Goal: Task Accomplishment & Management: Use online tool/utility

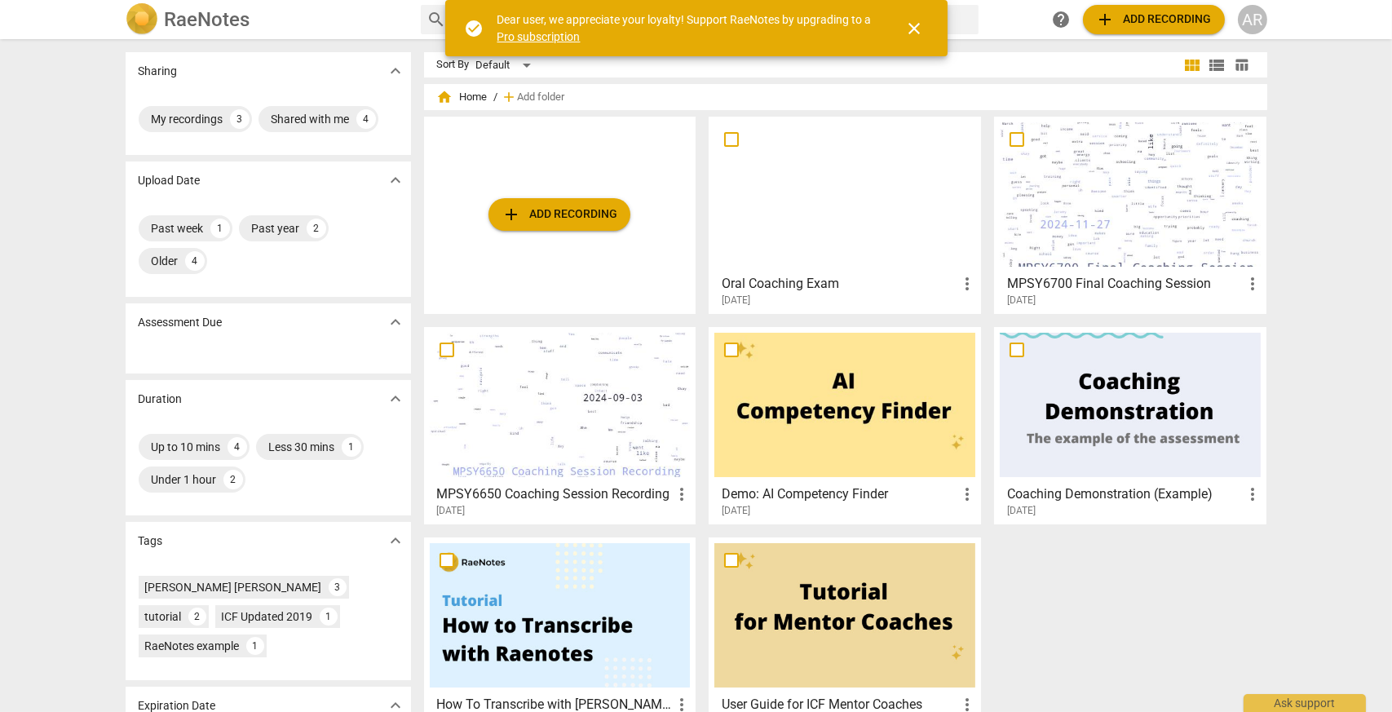
click at [851, 156] on div at bounding box center [844, 194] width 261 height 144
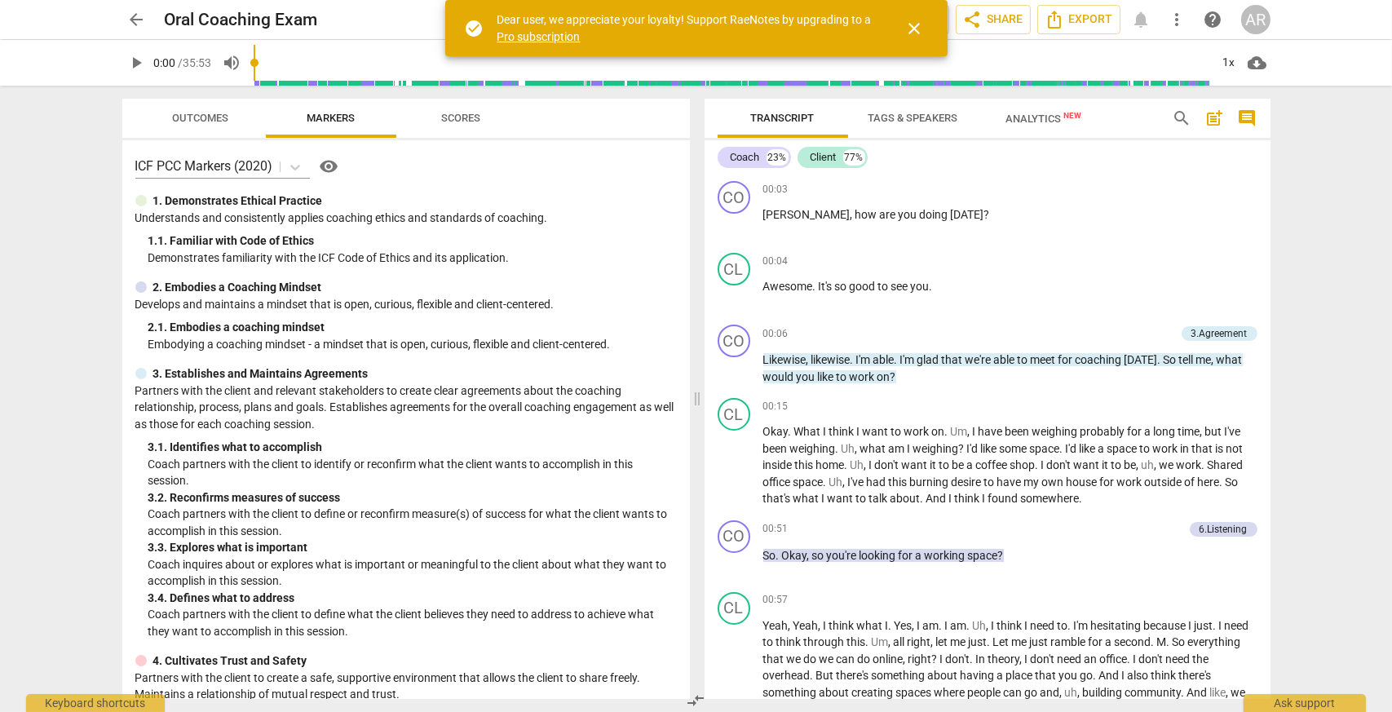
click at [922, 24] on span "close" at bounding box center [915, 29] width 20 height 20
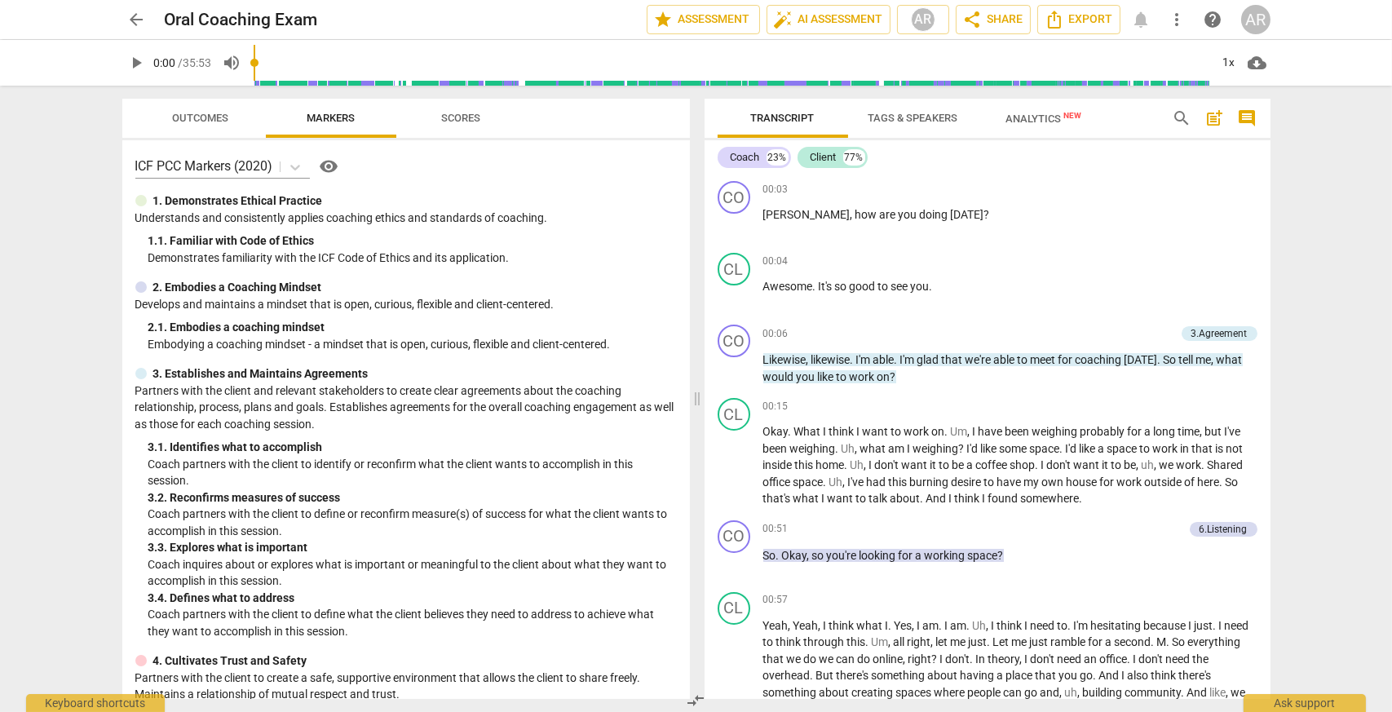
click at [285, 114] on span "Markers" at bounding box center [331, 119] width 130 height 22
click at [458, 118] on span "Scores" at bounding box center [461, 118] width 39 height 12
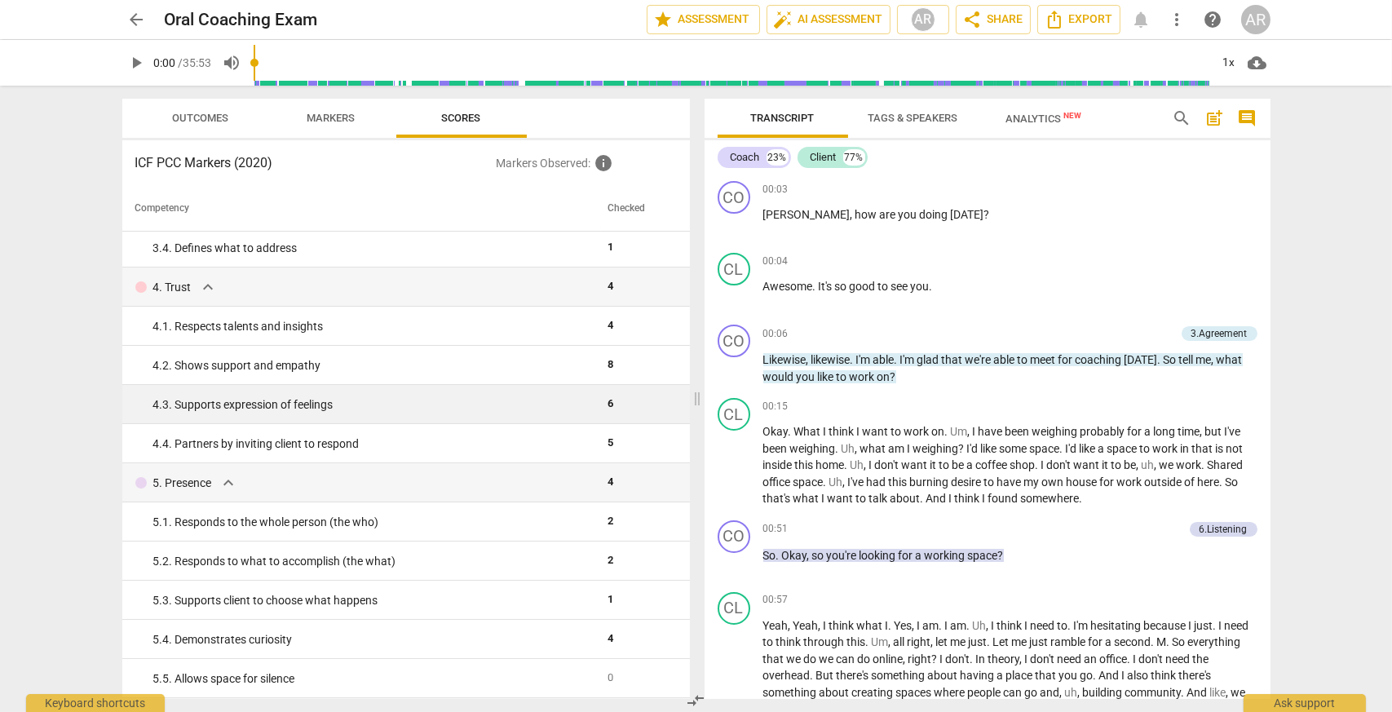
scroll to position [312, 0]
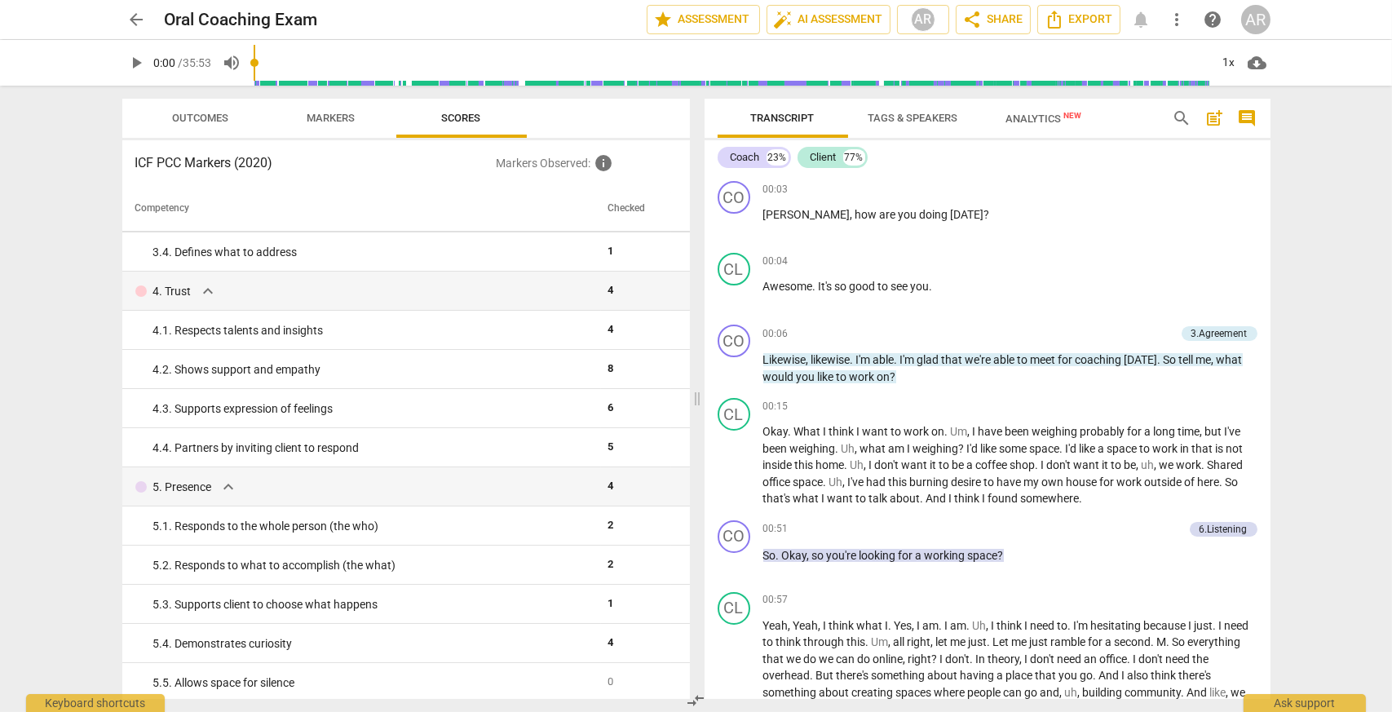
click at [1181, 115] on span "search" at bounding box center [1183, 118] width 20 height 20
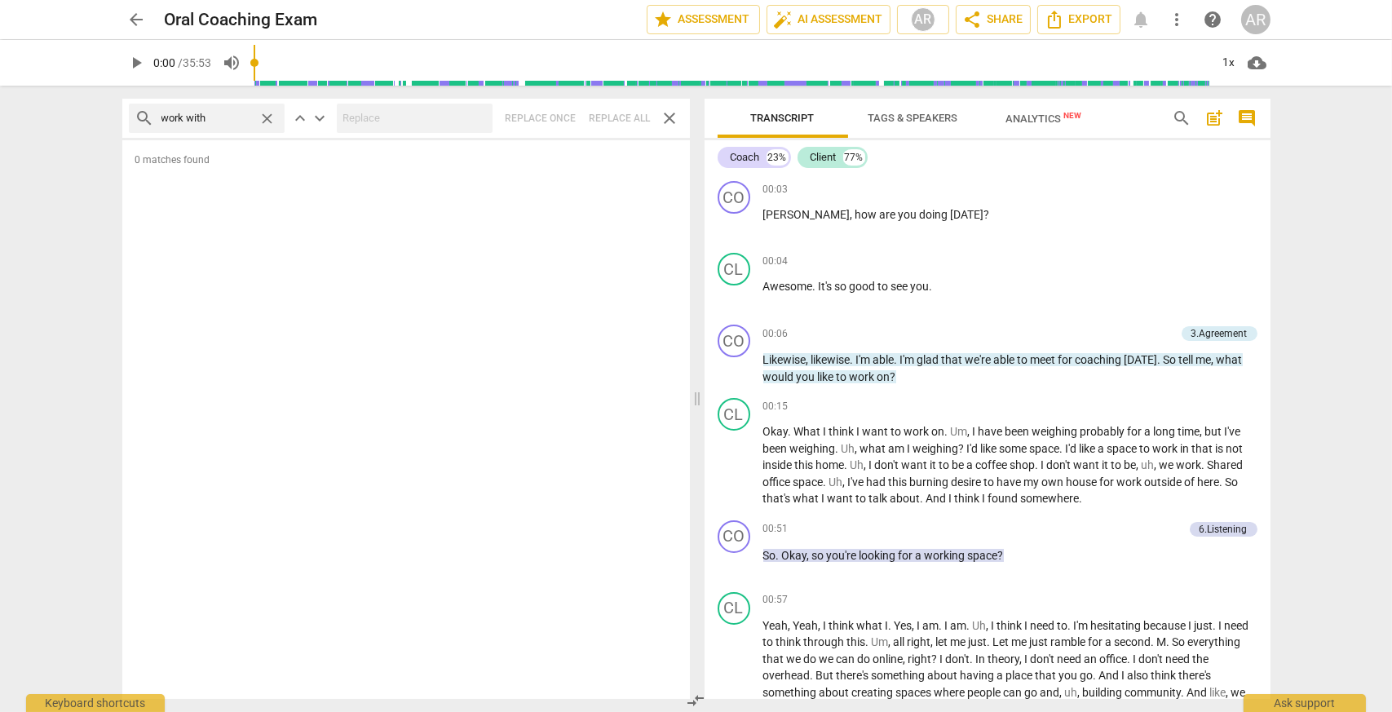
drag, startPoint x: 205, startPoint y: 117, endPoint x: 173, endPoint y: 119, distance: 31.8
click at [143, 111] on div "search work with close" at bounding box center [207, 118] width 156 height 29
type input "i"
type input "I don't know"
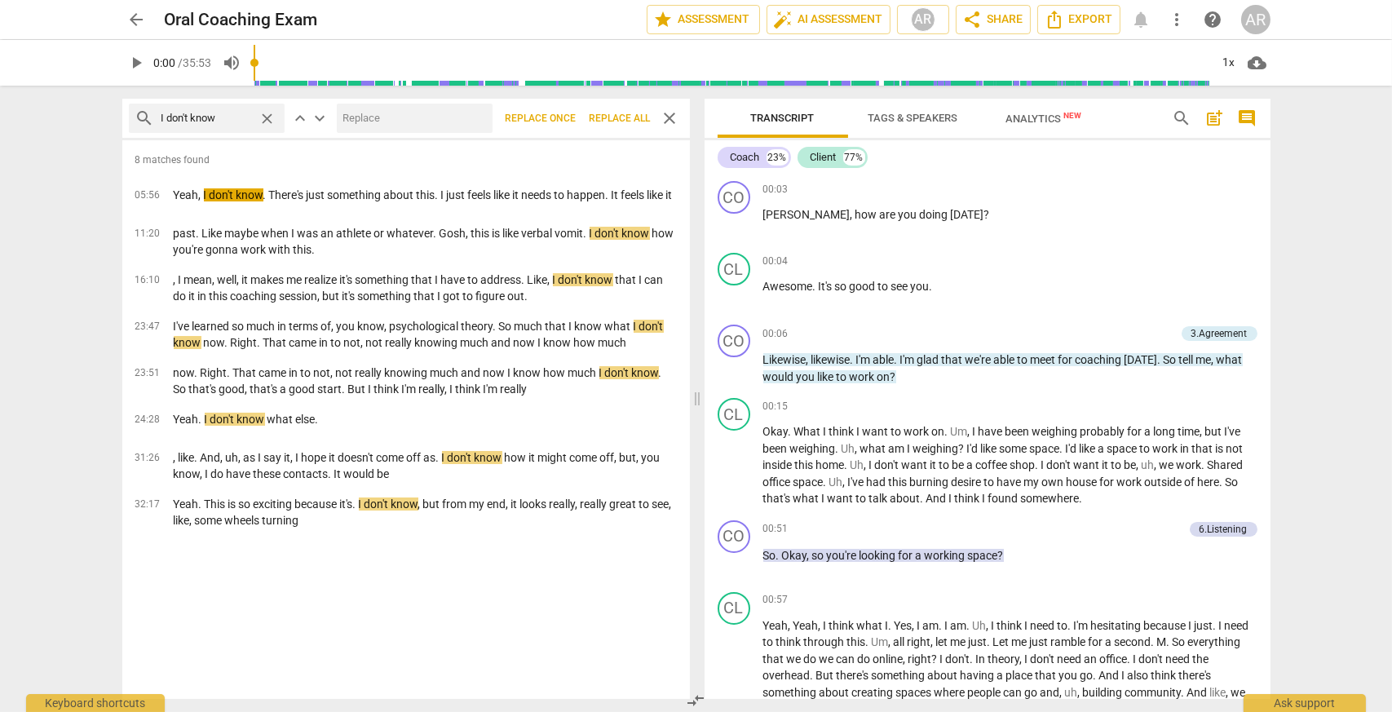
click at [270, 115] on span "close" at bounding box center [267, 118] width 17 height 17
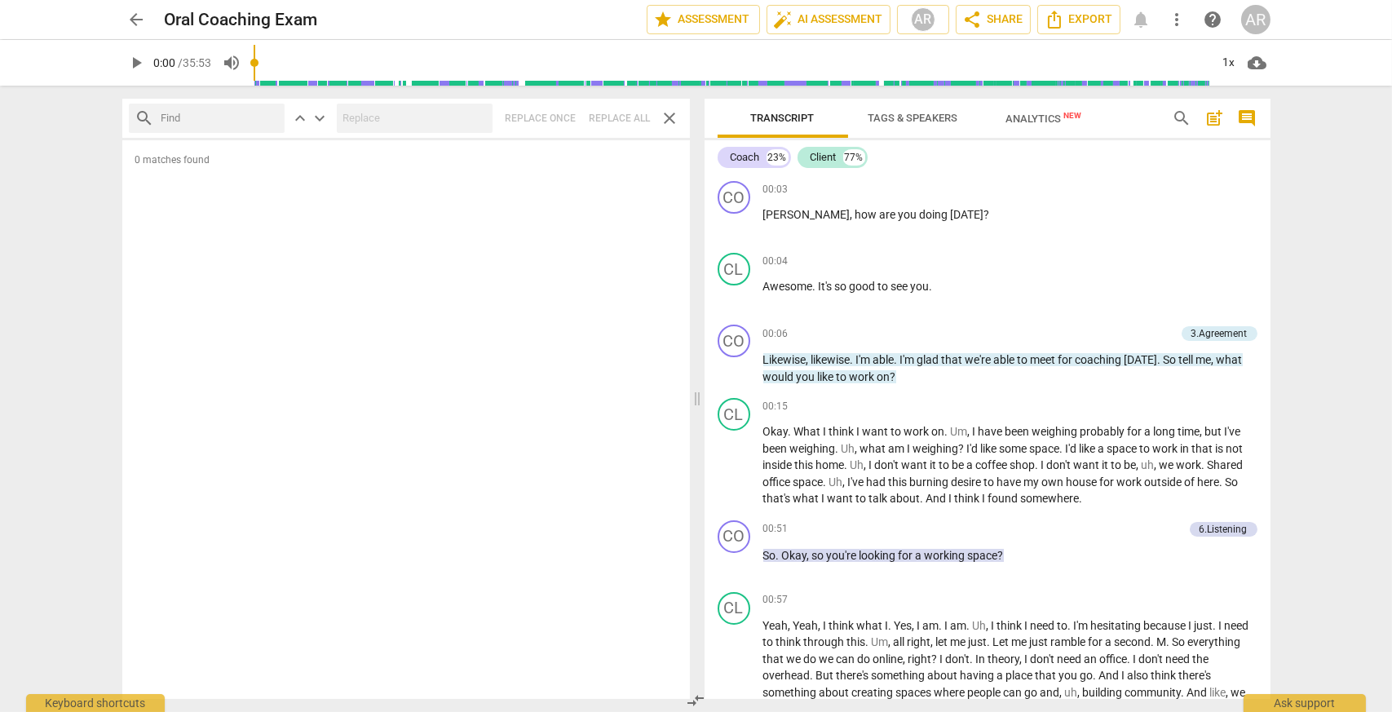
click at [672, 116] on span "close" at bounding box center [671, 118] width 20 height 20
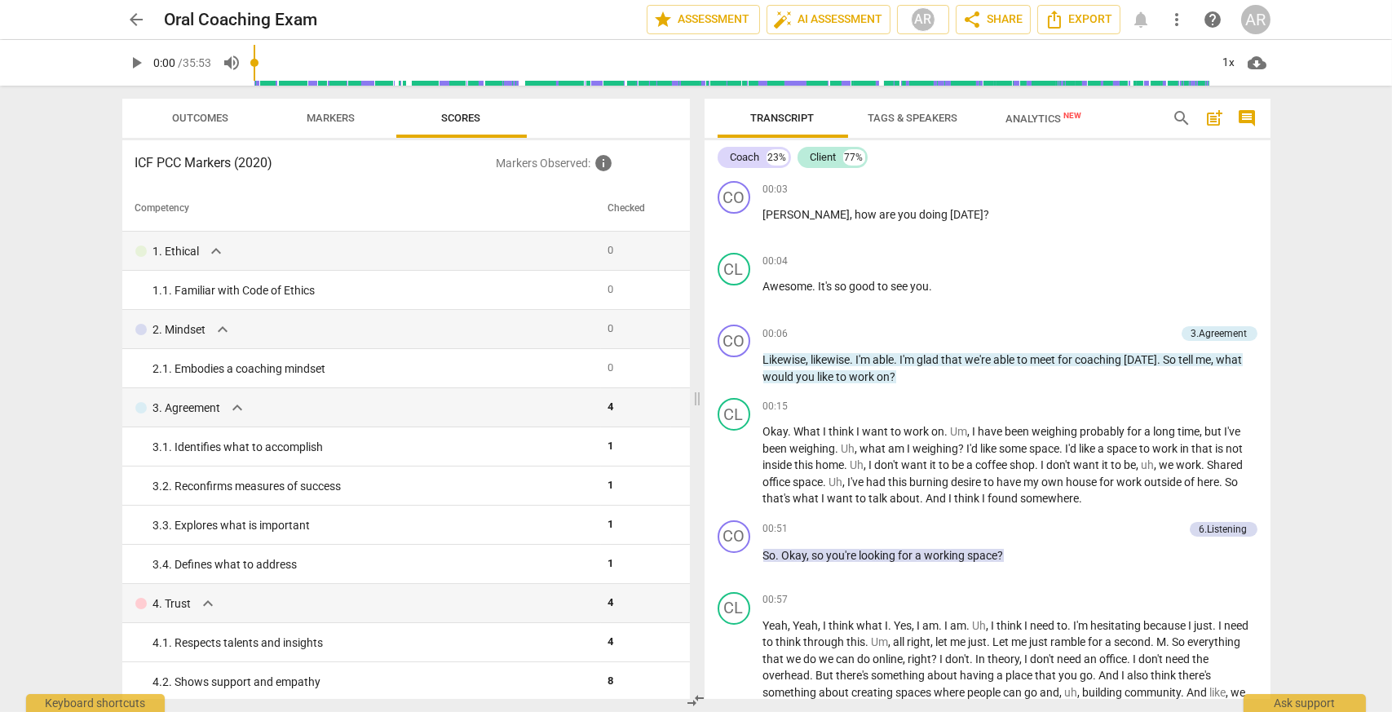
click at [219, 125] on span "Outcomes" at bounding box center [200, 119] width 95 height 22
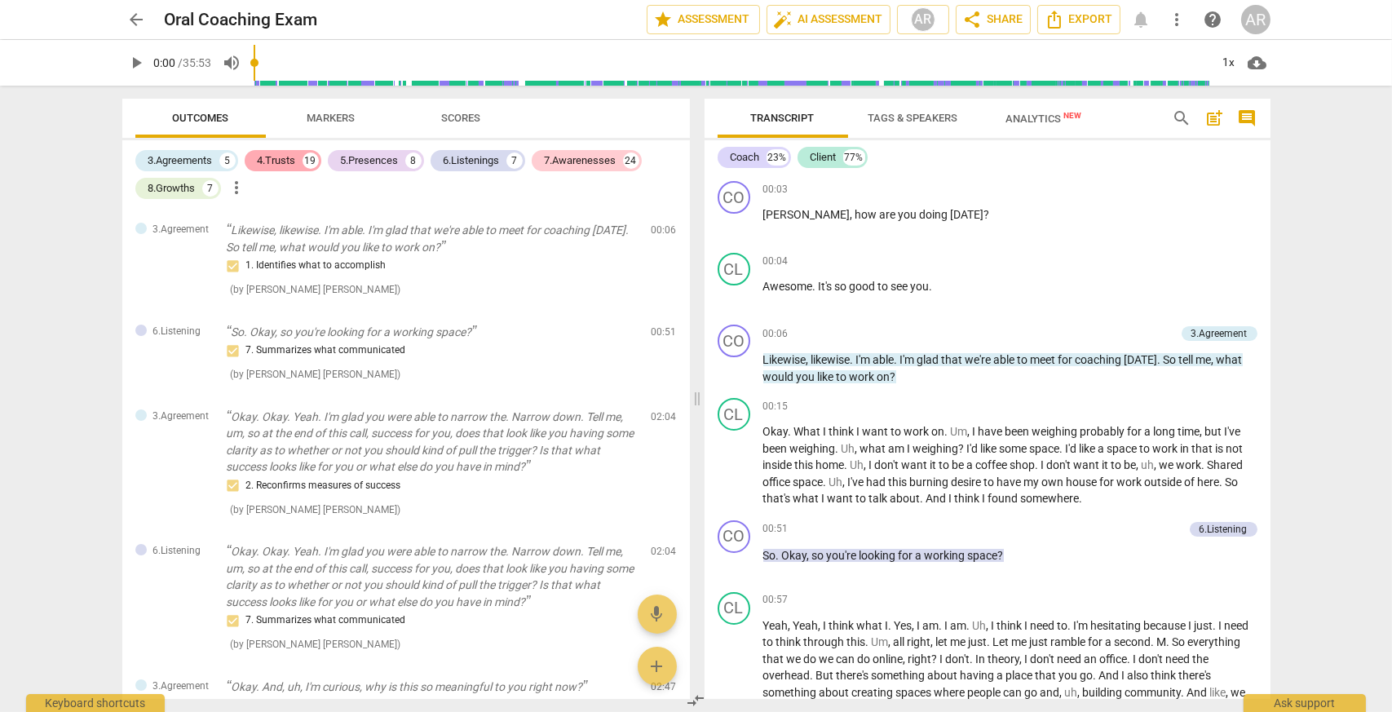
click at [303, 164] on div "4.Trusts 19" at bounding box center [283, 160] width 77 height 21
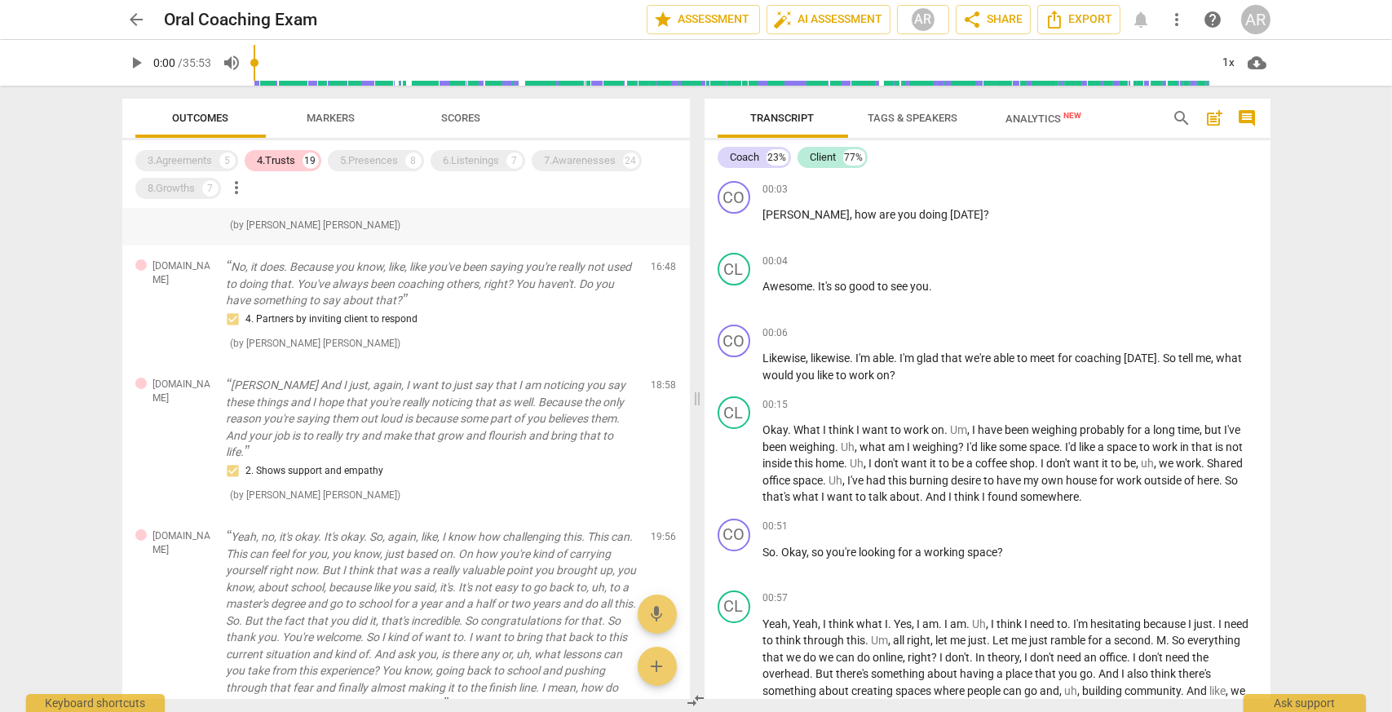
scroll to position [979, 0]
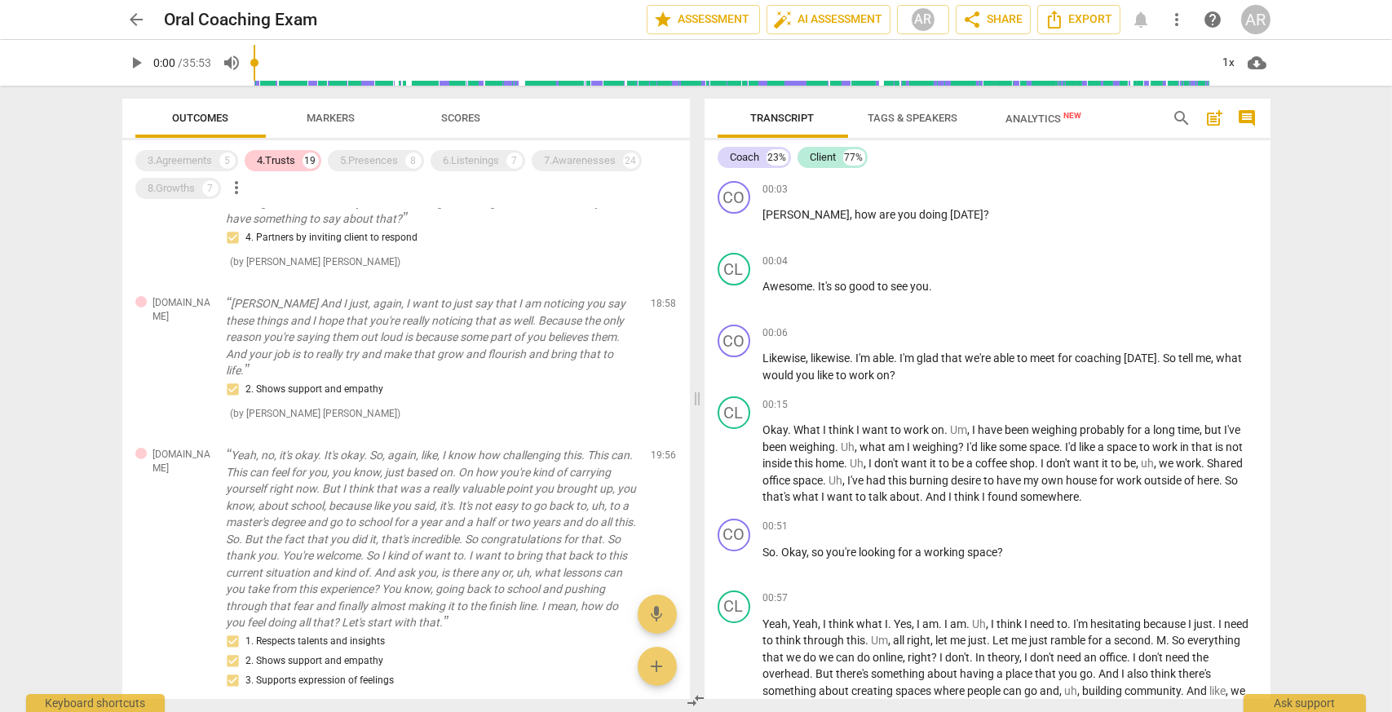
click at [320, 113] on span "Markers" at bounding box center [331, 118] width 48 height 12
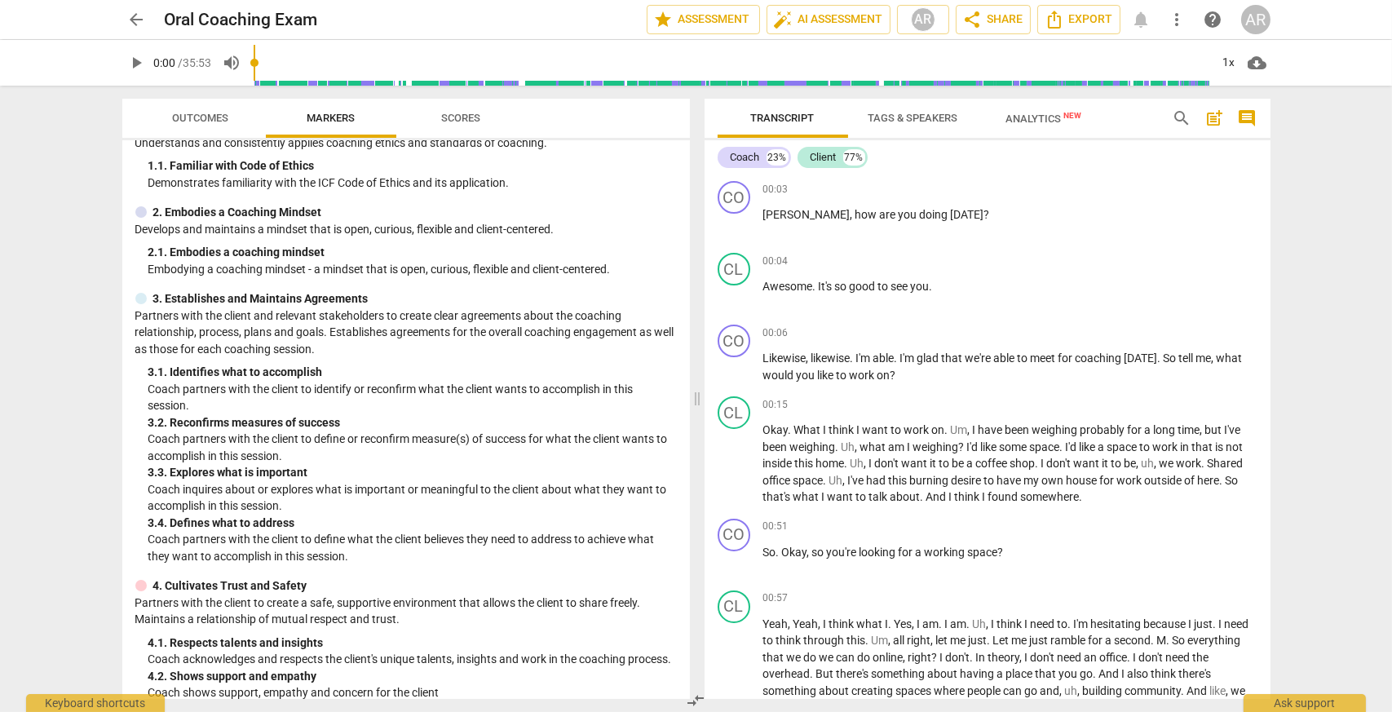
scroll to position [0, 0]
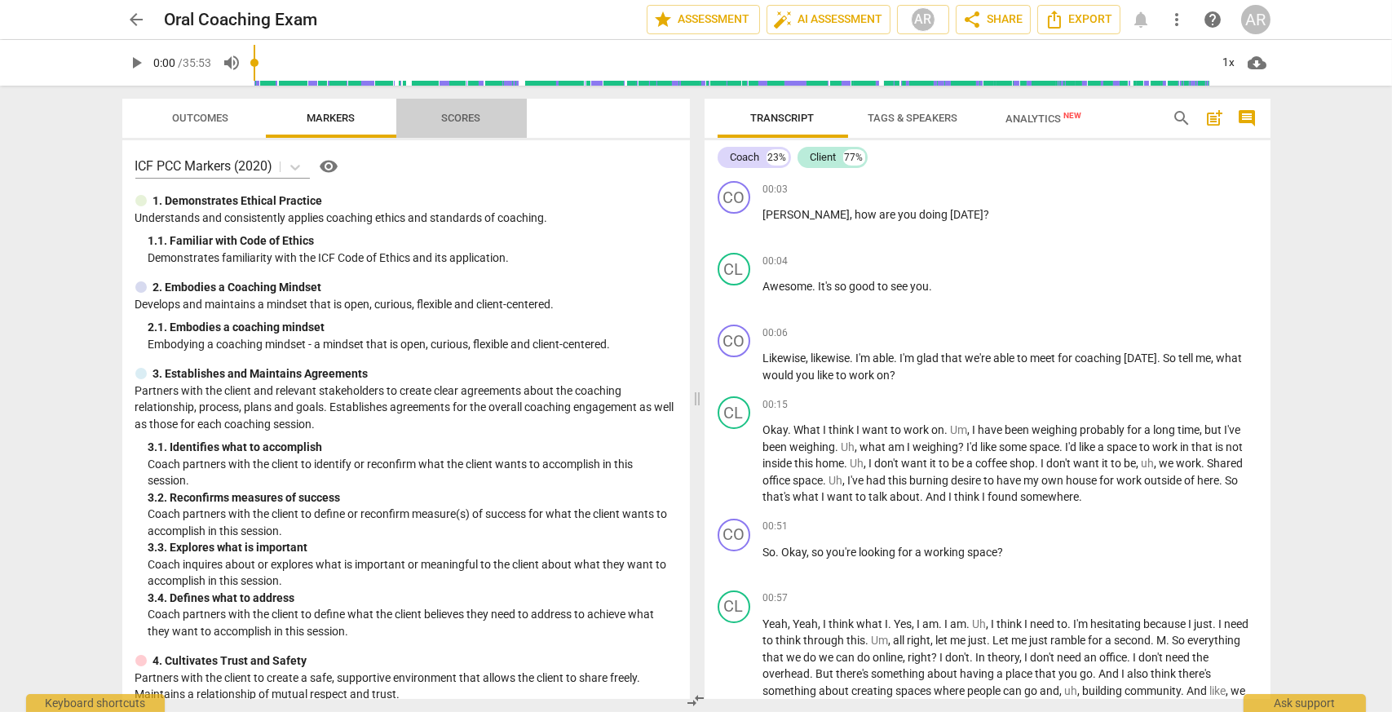
click at [459, 122] on span "Scores" at bounding box center [461, 118] width 39 height 12
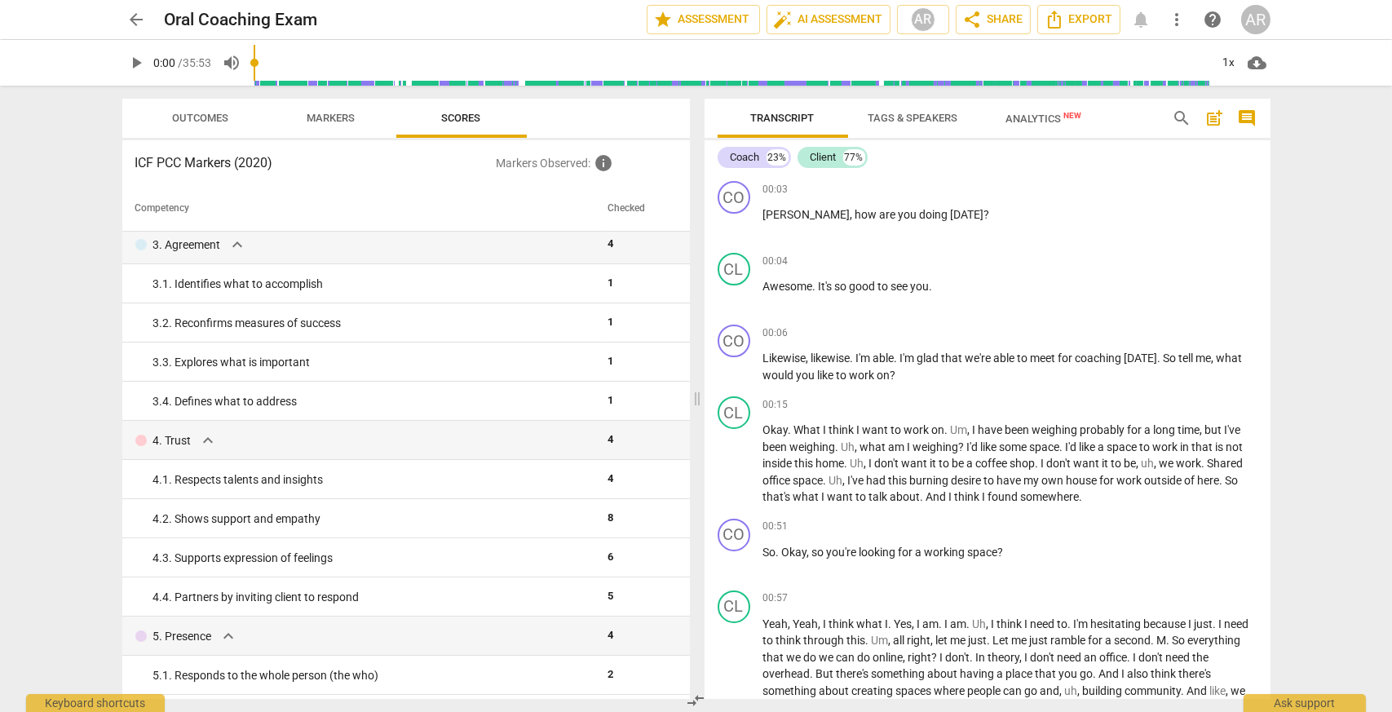
scroll to position [245, 0]
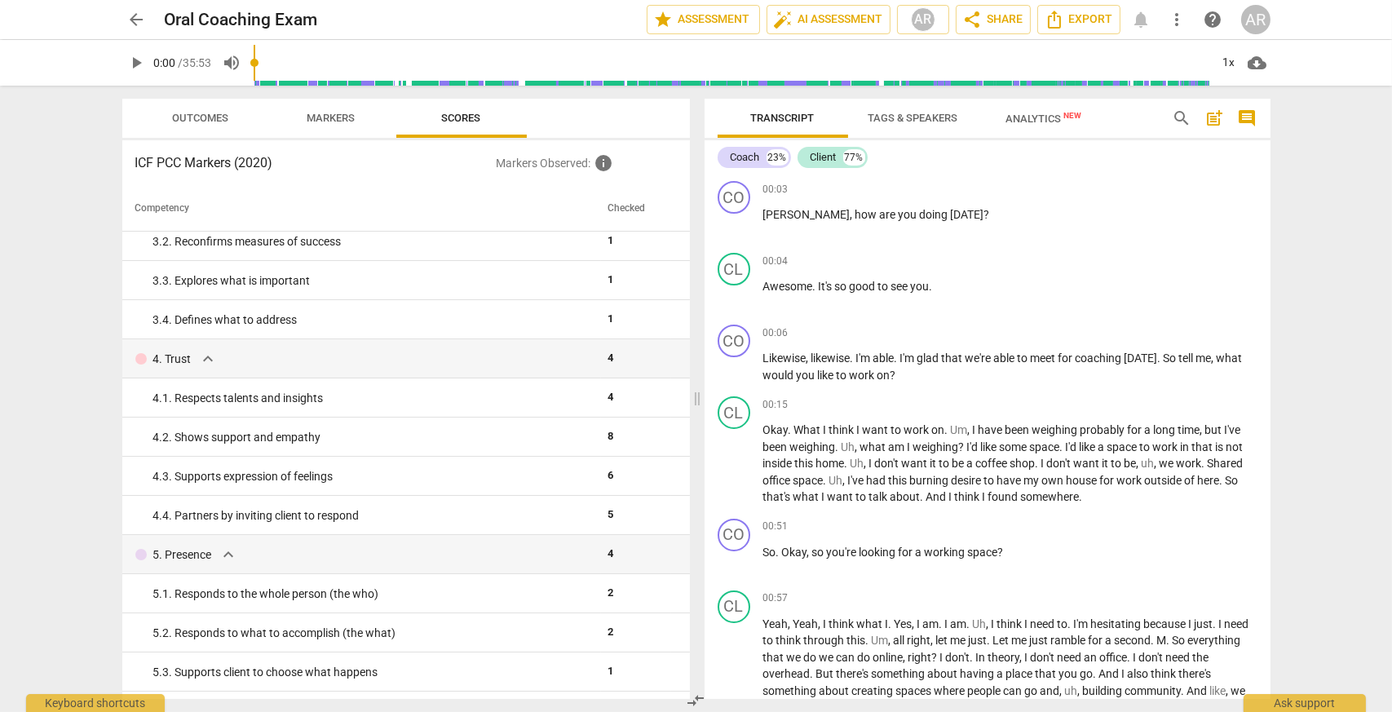
click at [208, 110] on span "Outcomes" at bounding box center [200, 119] width 95 height 22
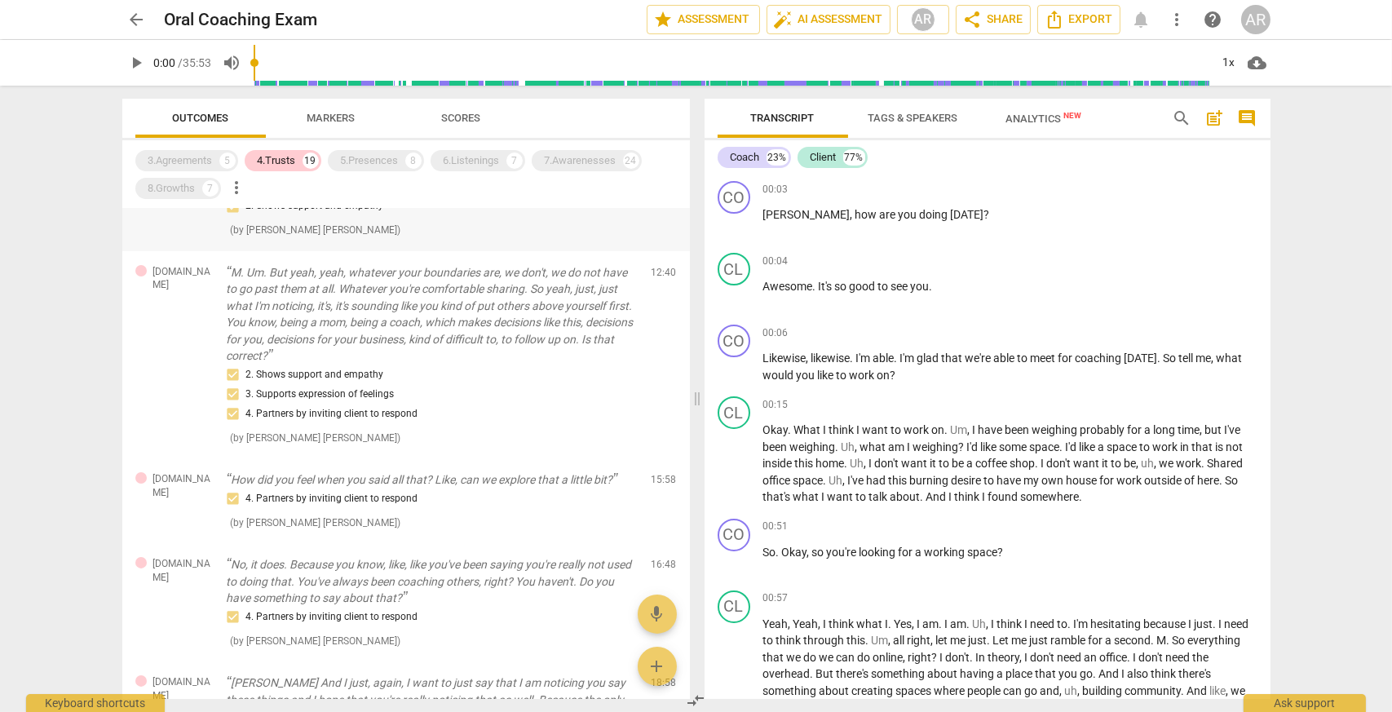
scroll to position [652, 0]
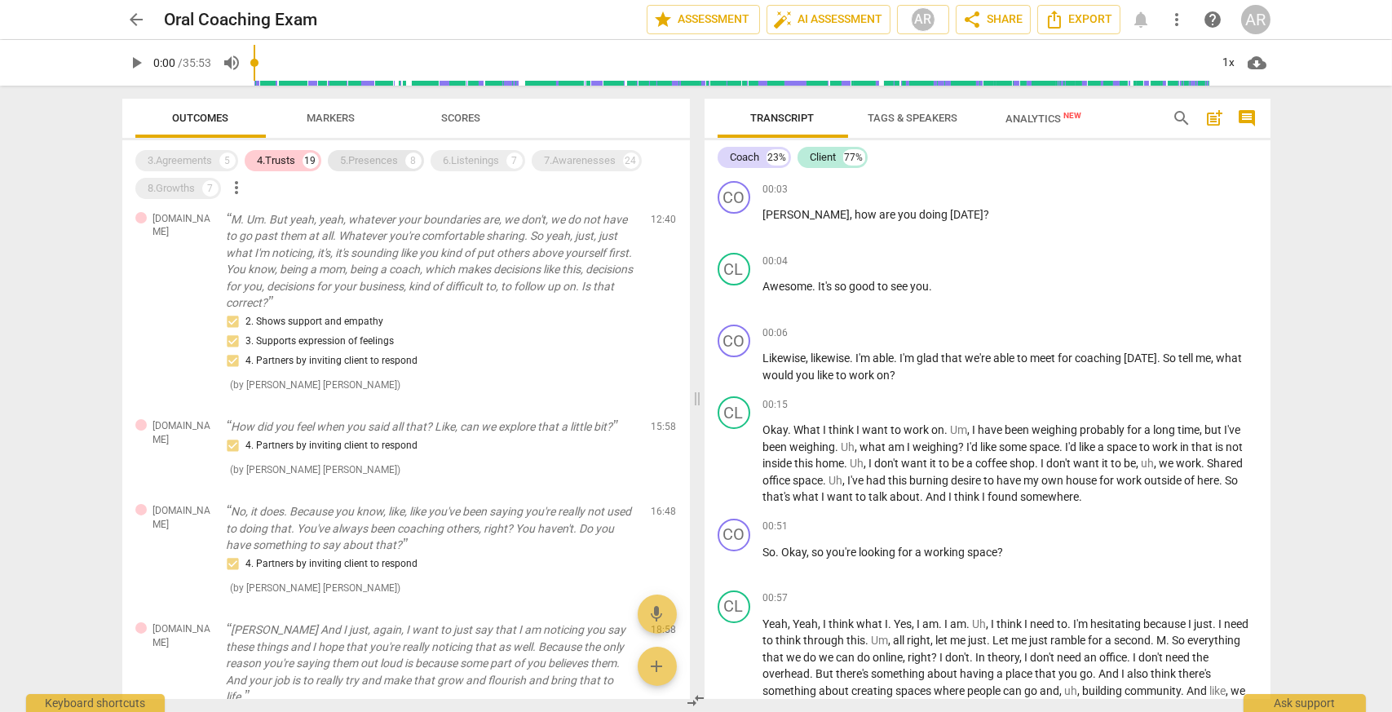
click at [303, 155] on div "4.Trusts 19" at bounding box center [283, 160] width 77 height 21
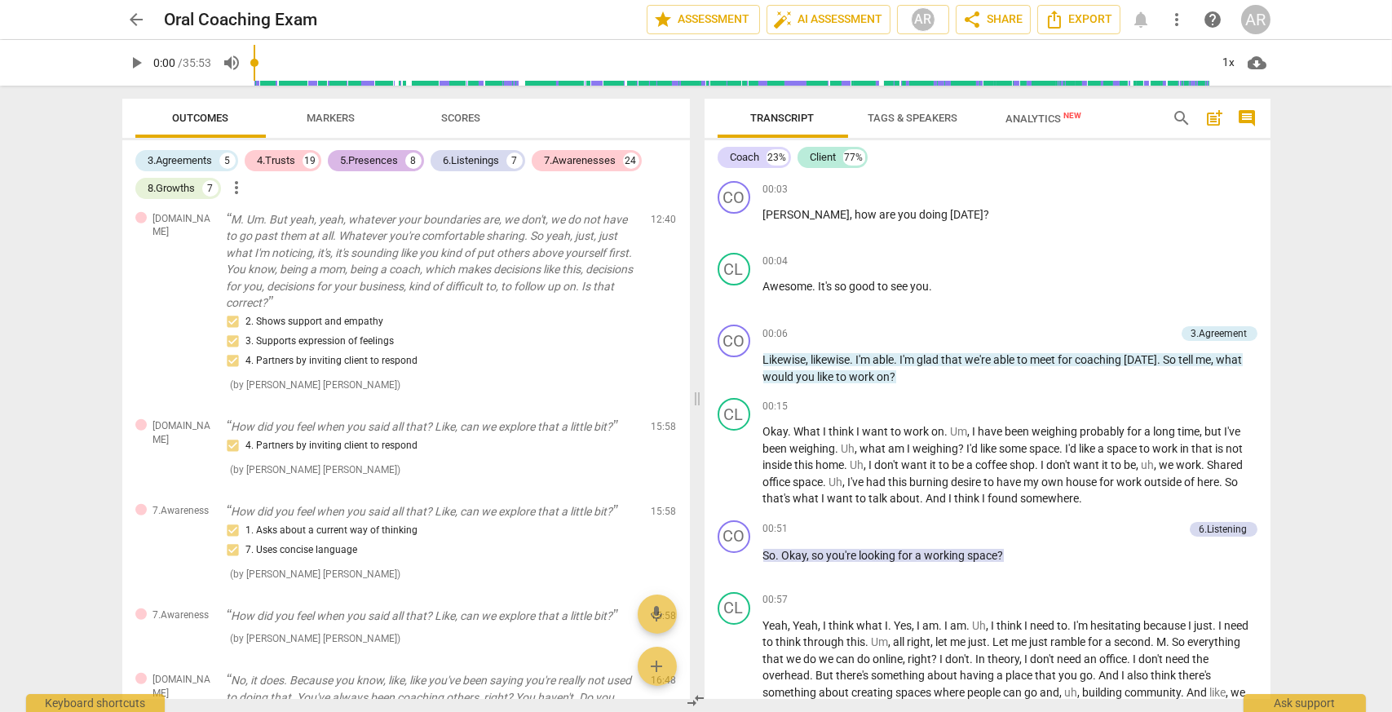
click at [367, 159] on div "5.Presences" at bounding box center [370, 161] width 58 height 16
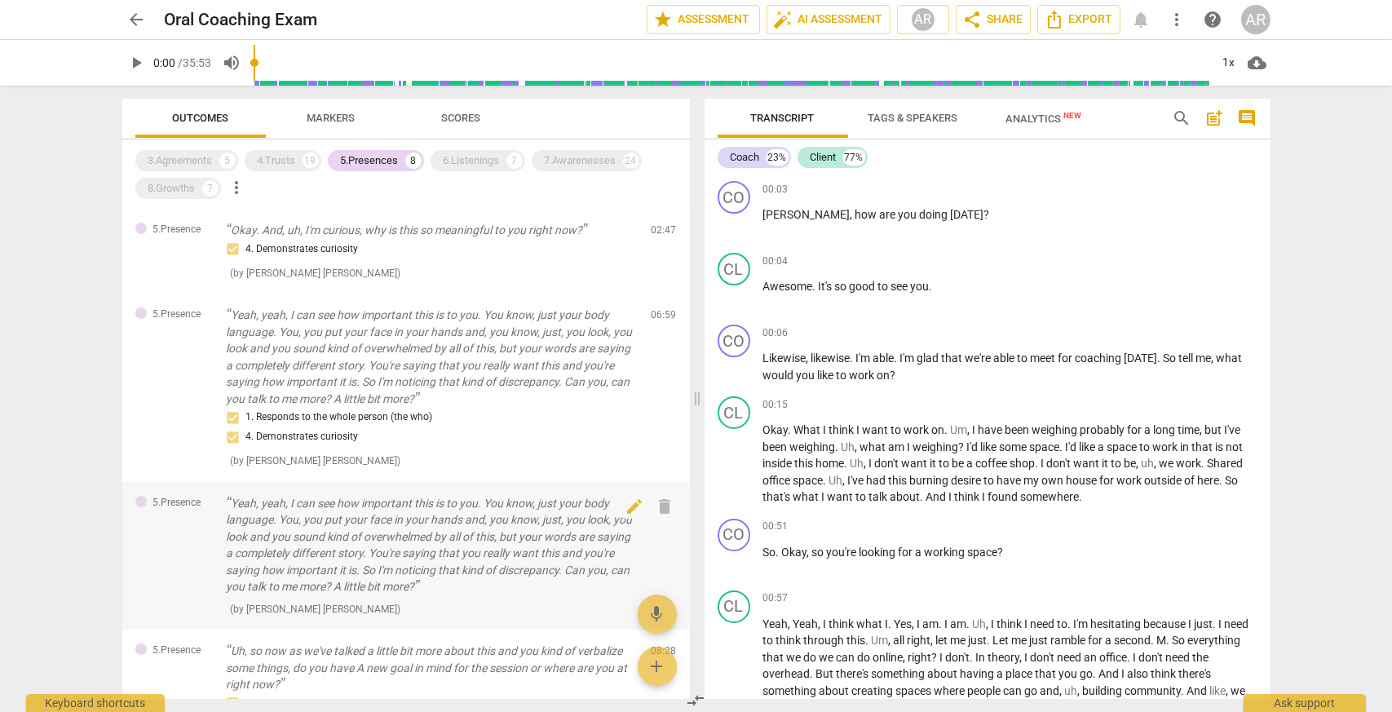
scroll to position [82, 0]
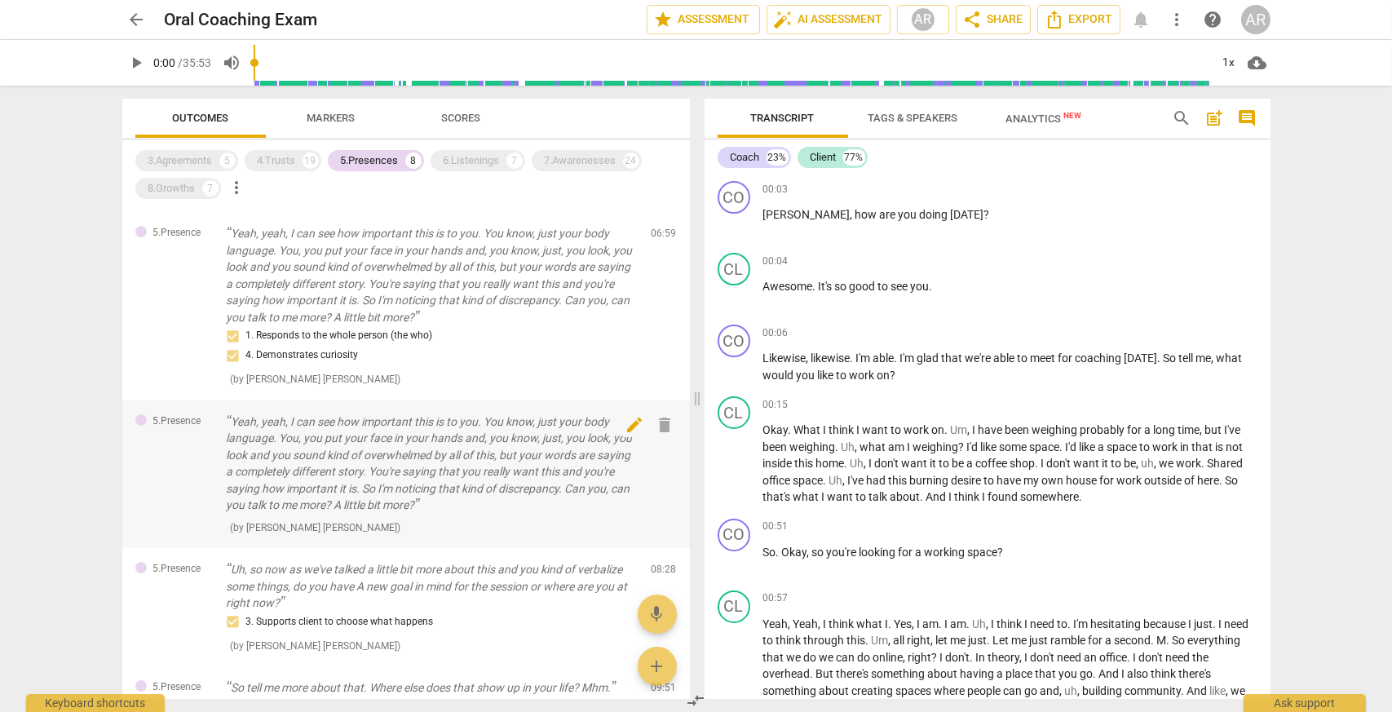
click at [664, 433] on span "delete" at bounding box center [665, 425] width 20 height 20
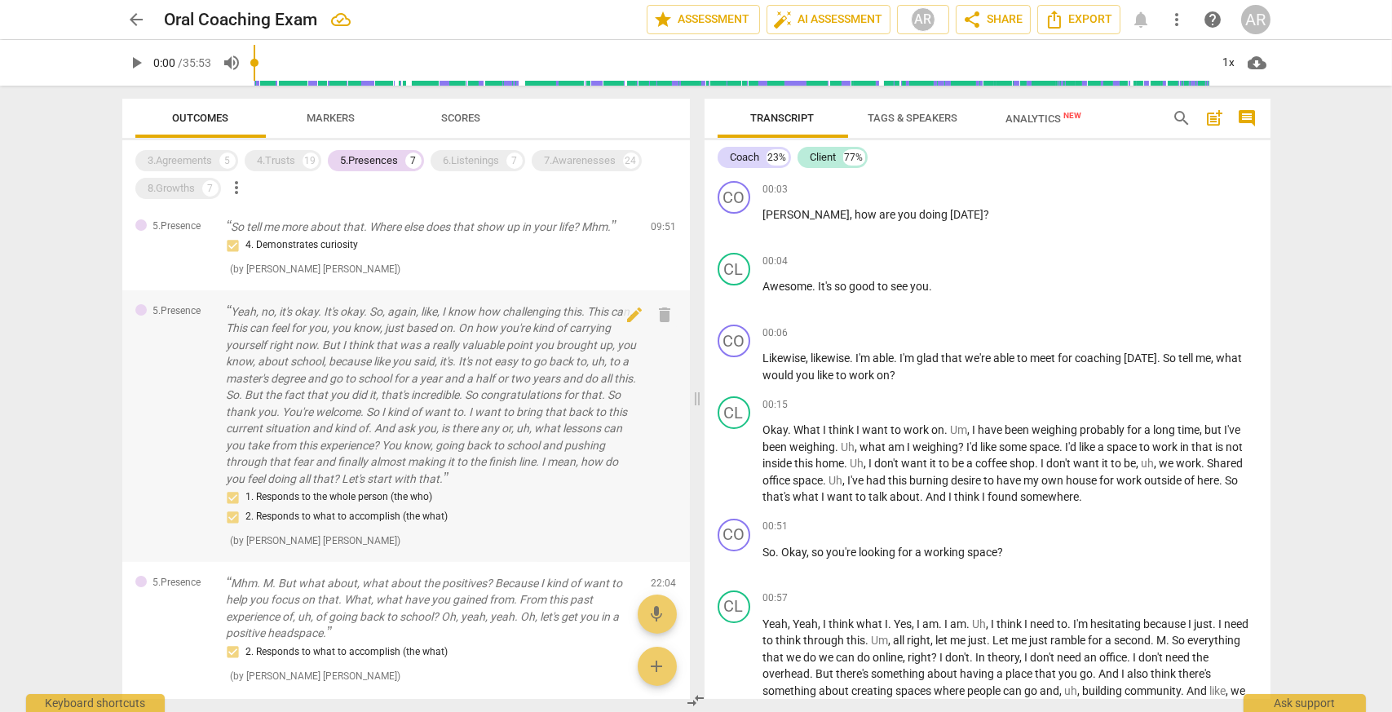
scroll to position [313, 0]
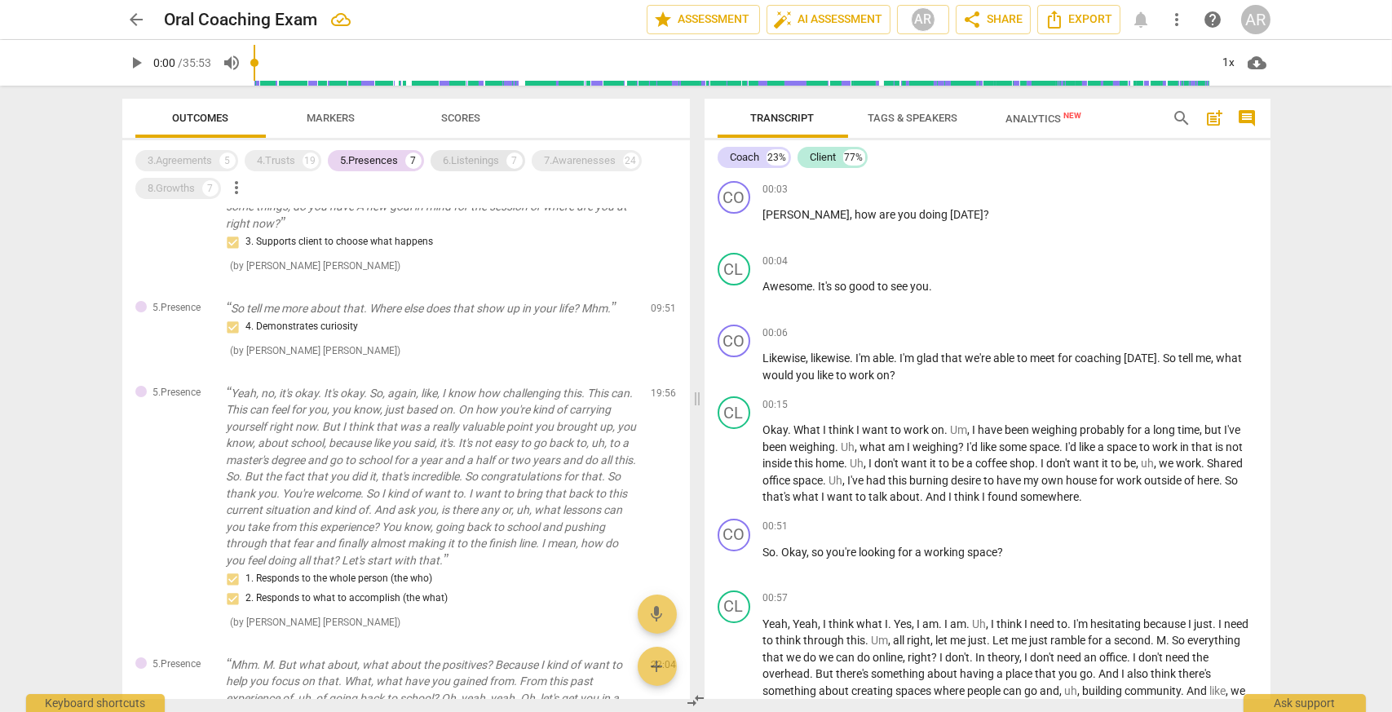
click at [466, 153] on div "6.Listenings" at bounding box center [472, 161] width 56 height 16
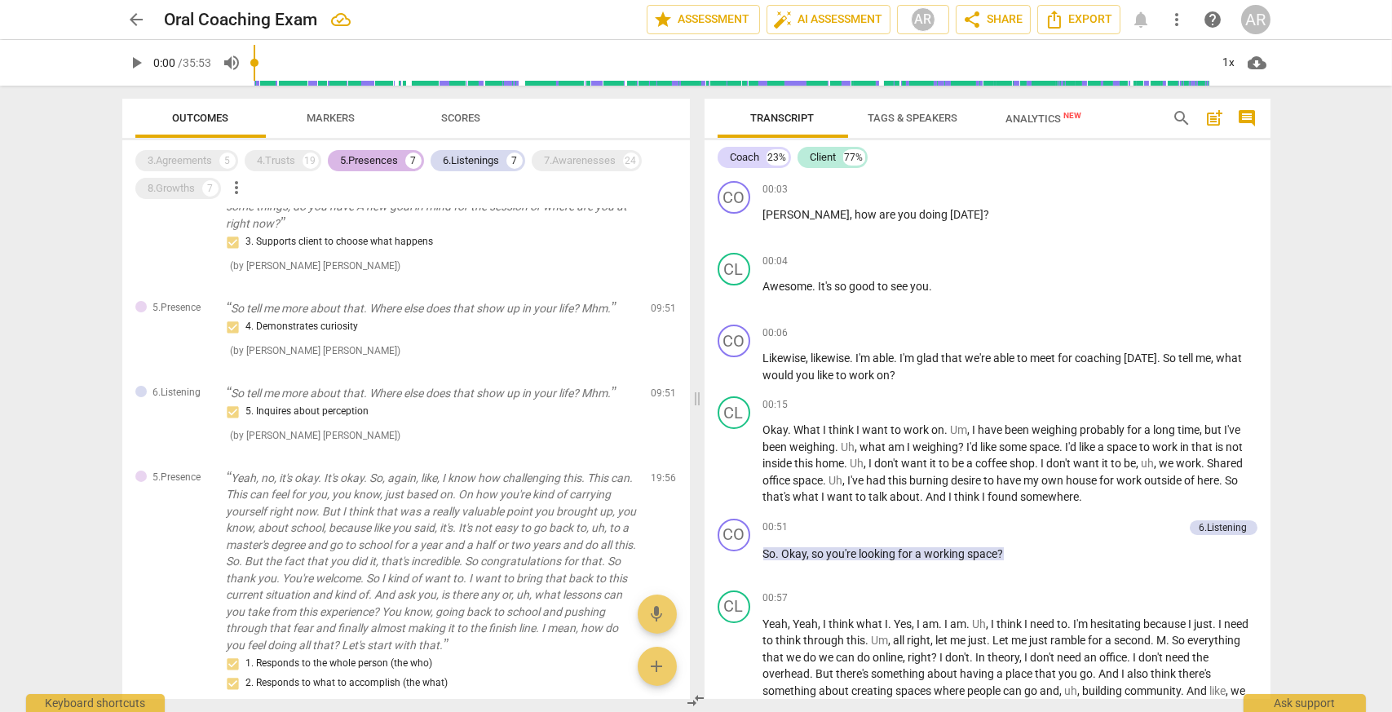
click at [395, 151] on div "5.Presences 7" at bounding box center [376, 160] width 96 height 21
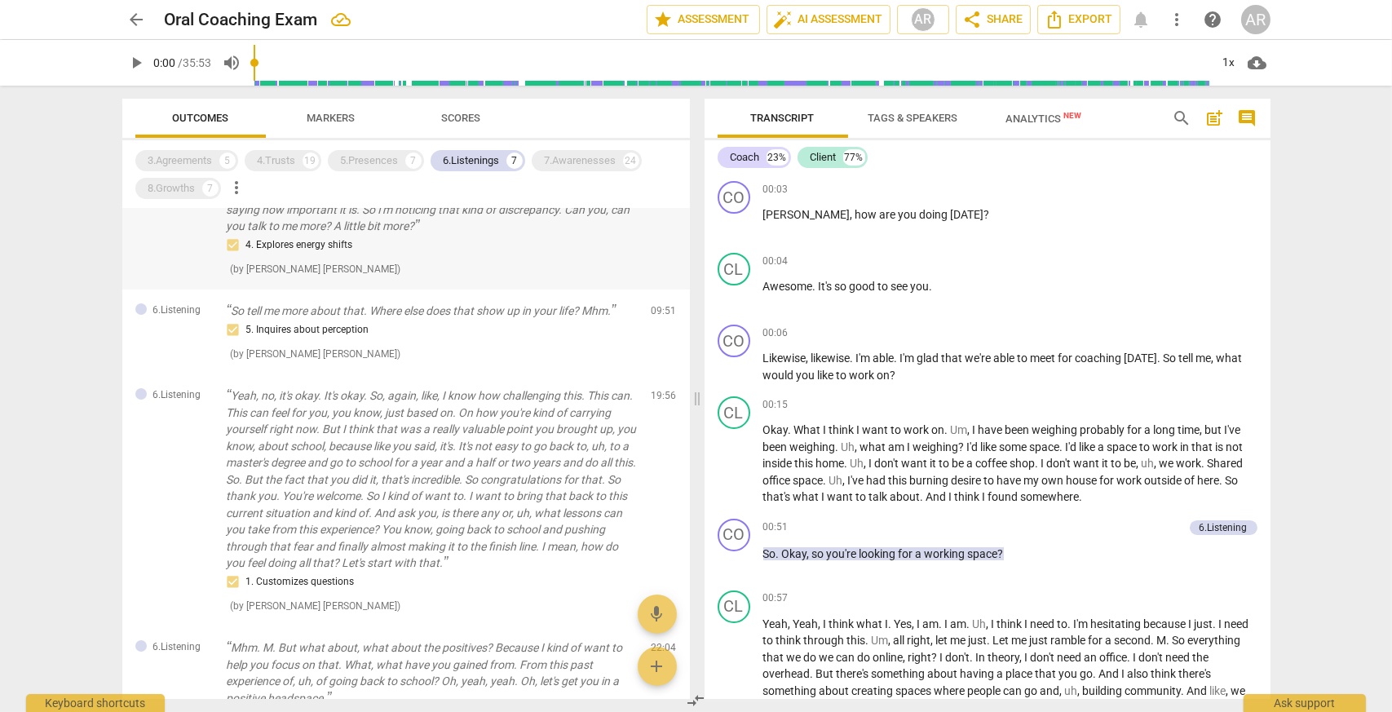
scroll to position [389, 0]
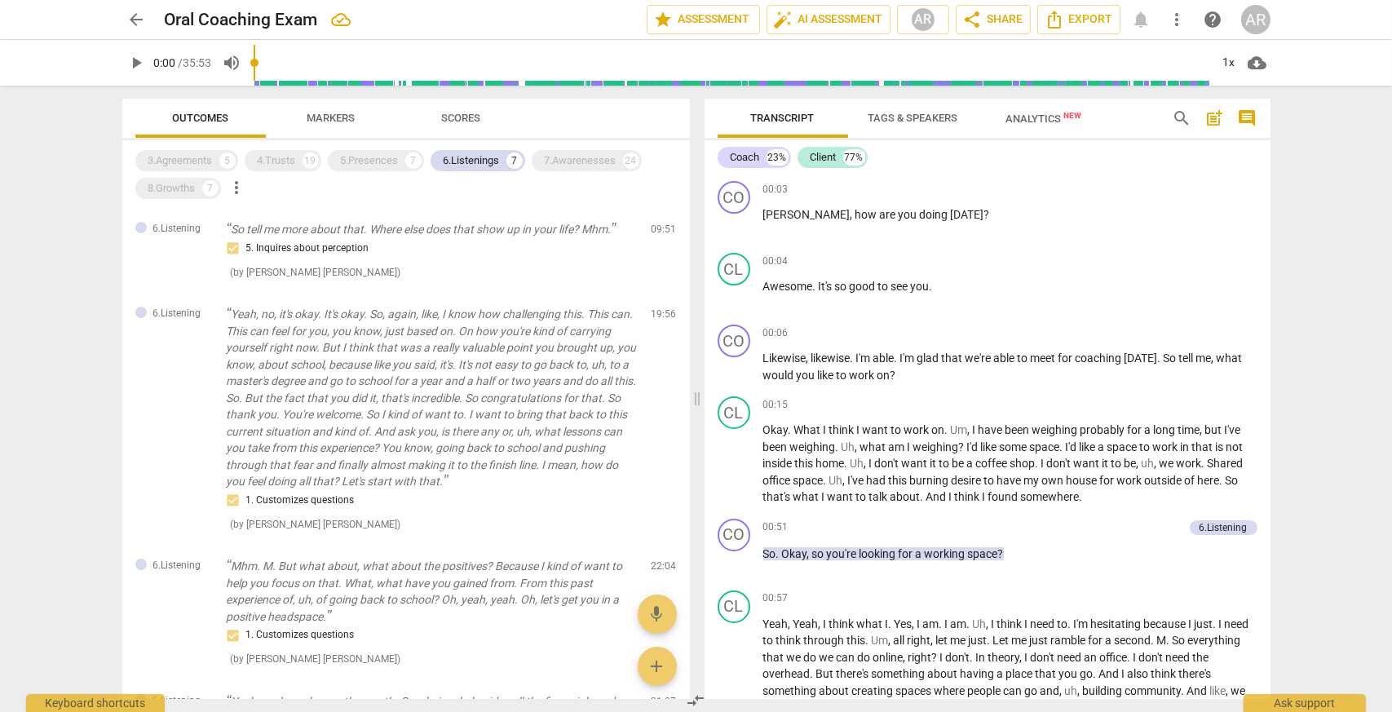
click at [339, 116] on span "Markers" at bounding box center [331, 118] width 48 height 12
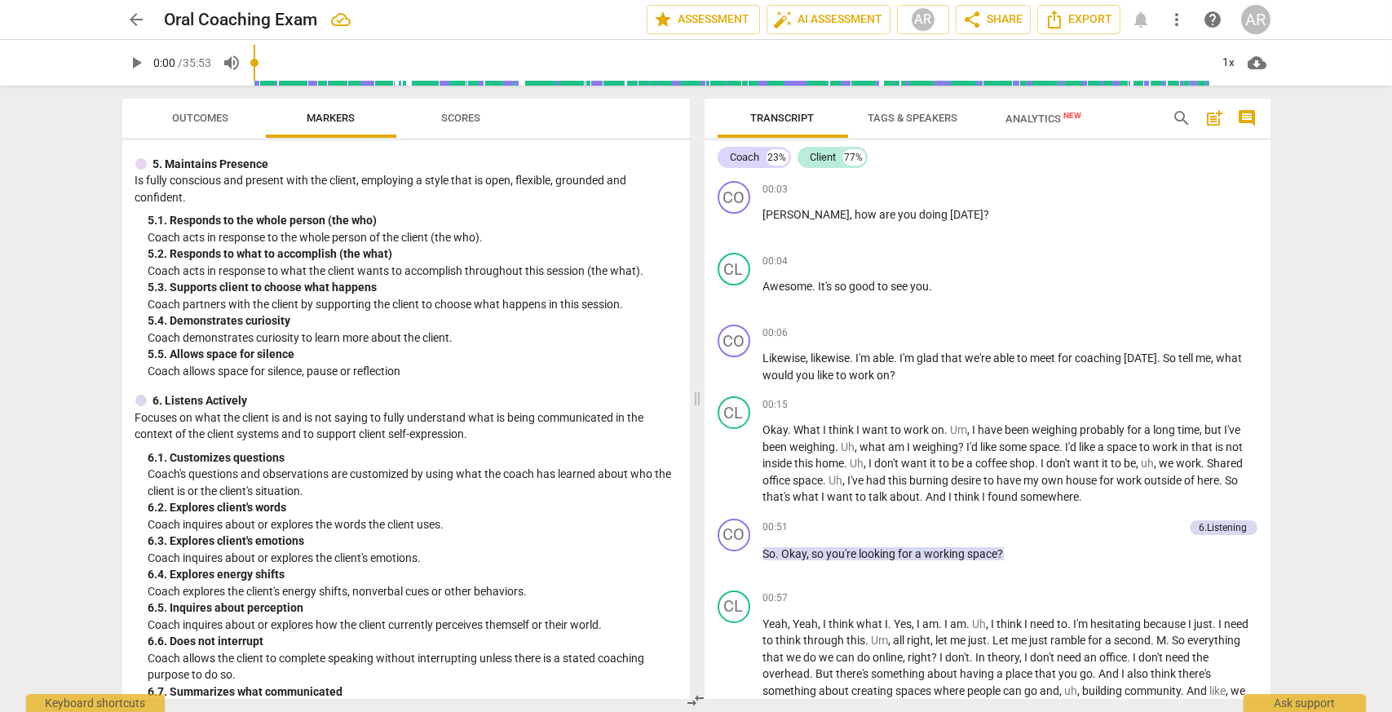
scroll to position [1060, 0]
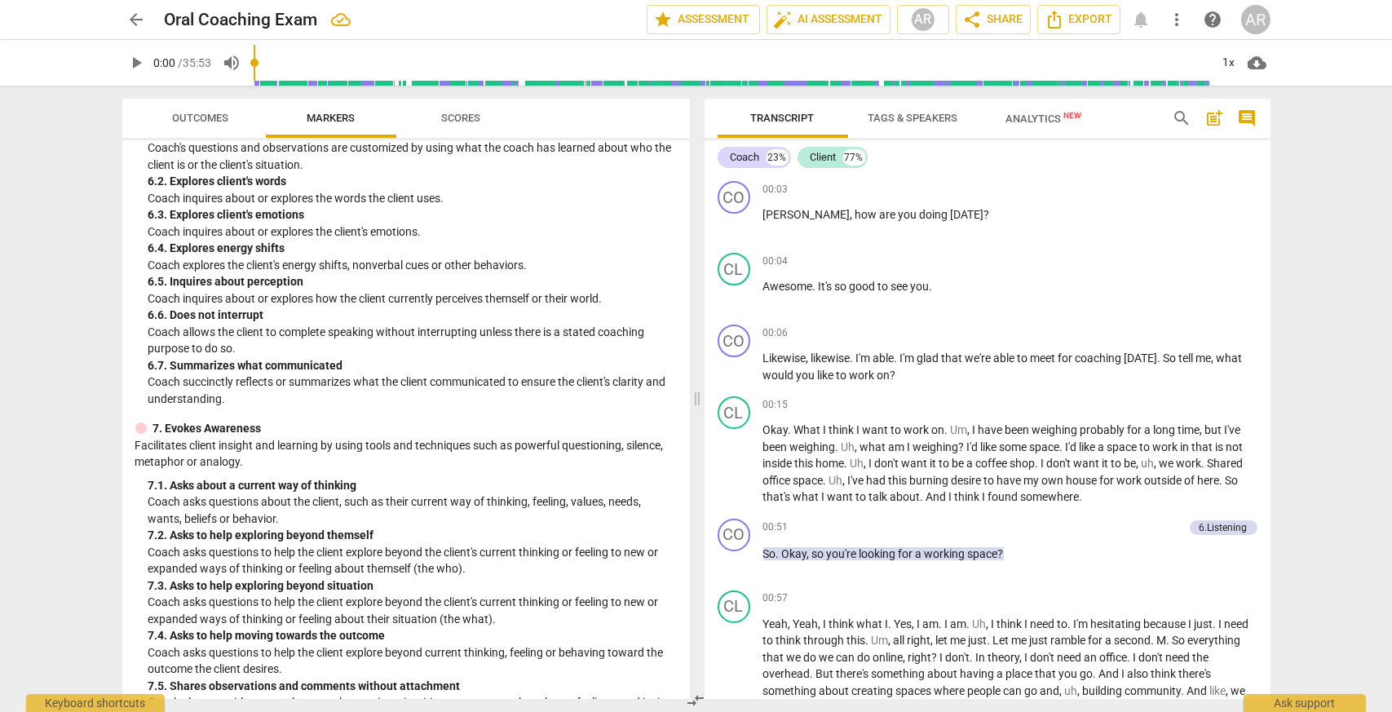
click at [453, 108] on span "Scores" at bounding box center [461, 119] width 78 height 22
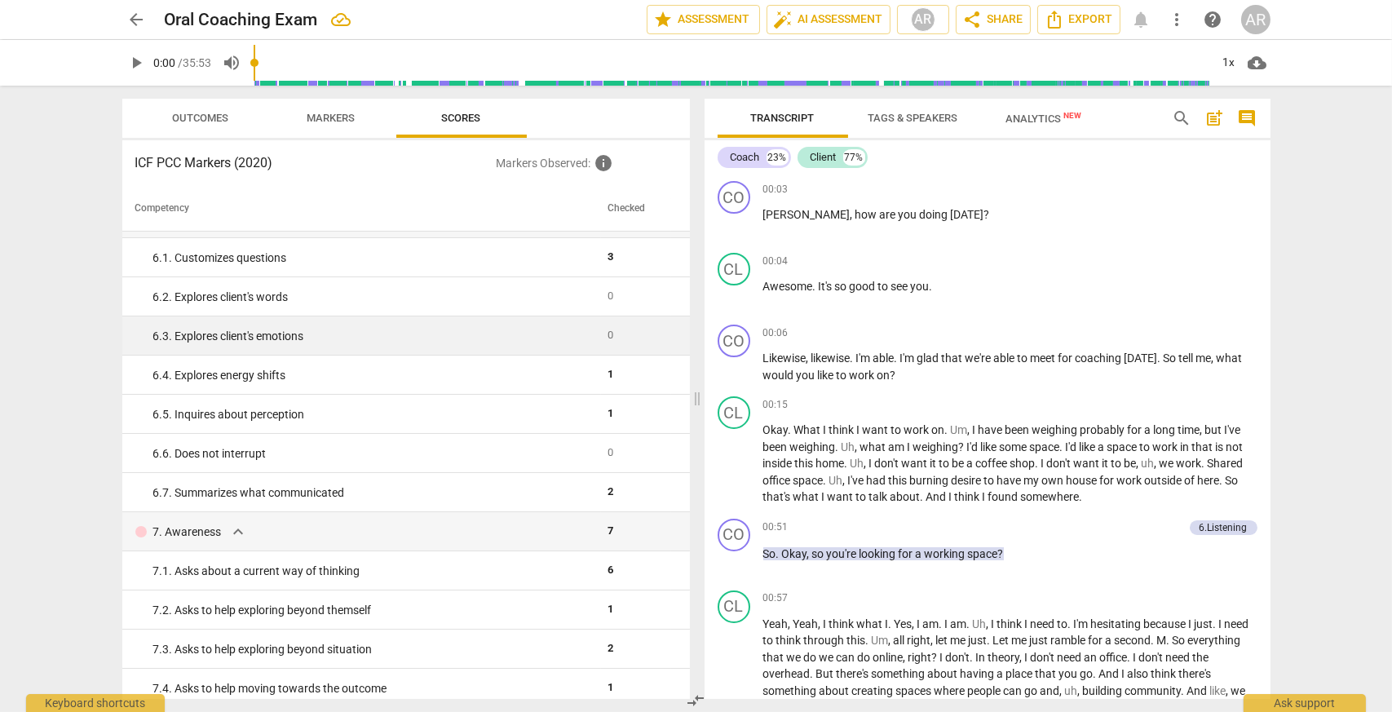
scroll to position [734, 0]
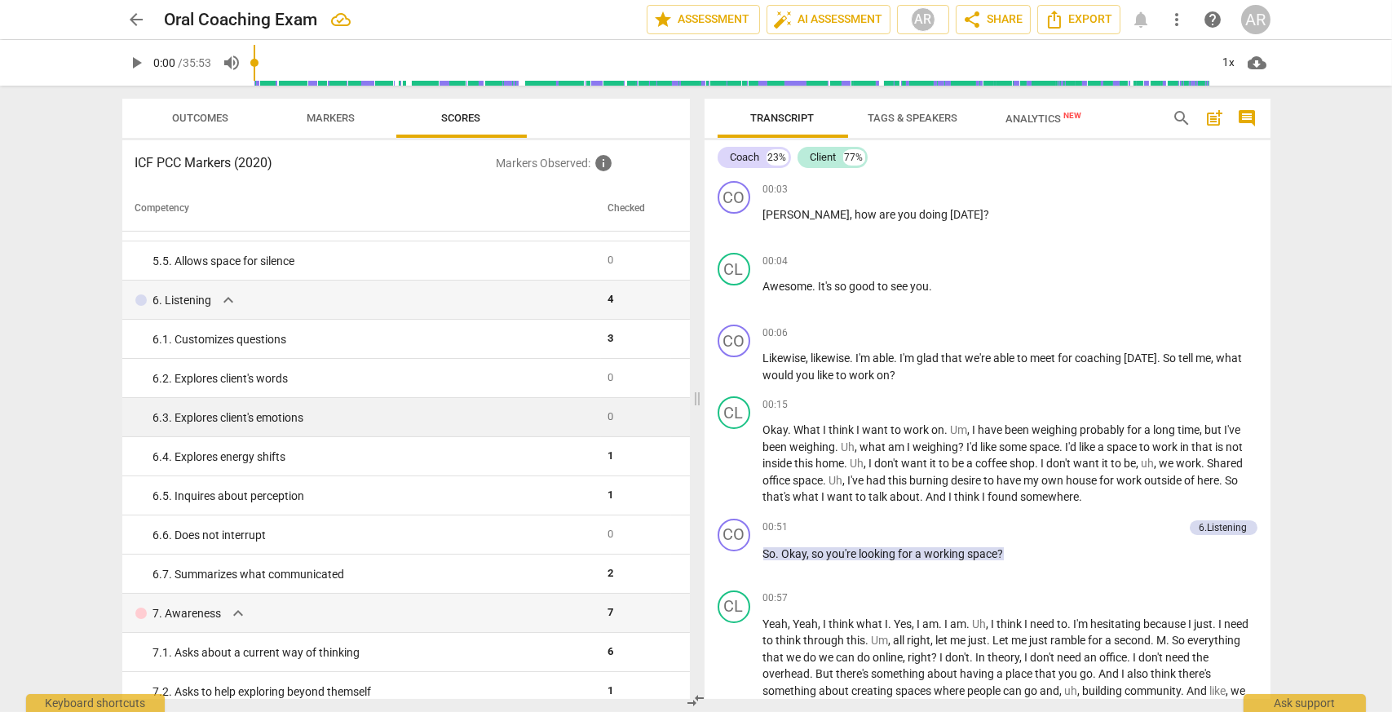
click at [615, 419] on td "0" at bounding box center [636, 417] width 70 height 39
click at [277, 417] on div "6. 3. Explores client's emotions" at bounding box center [374, 417] width 442 height 17
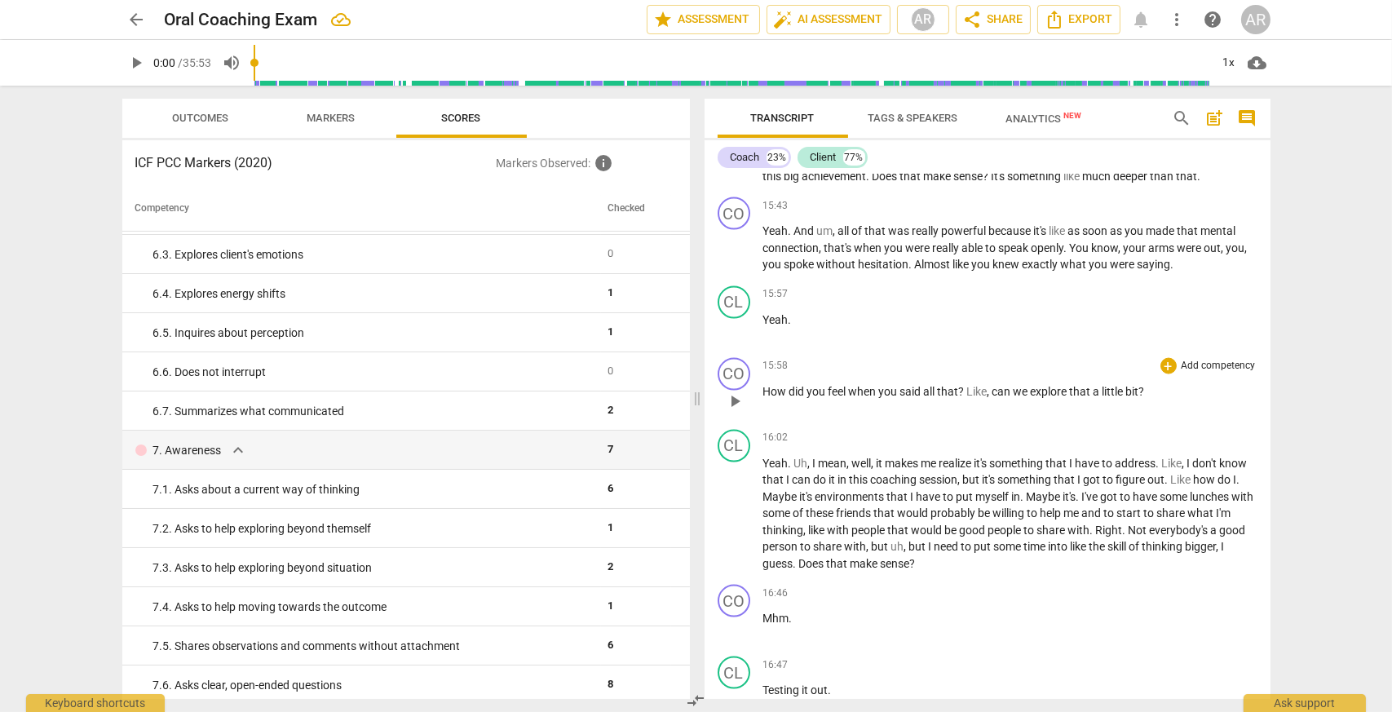
scroll to position [5301, 0]
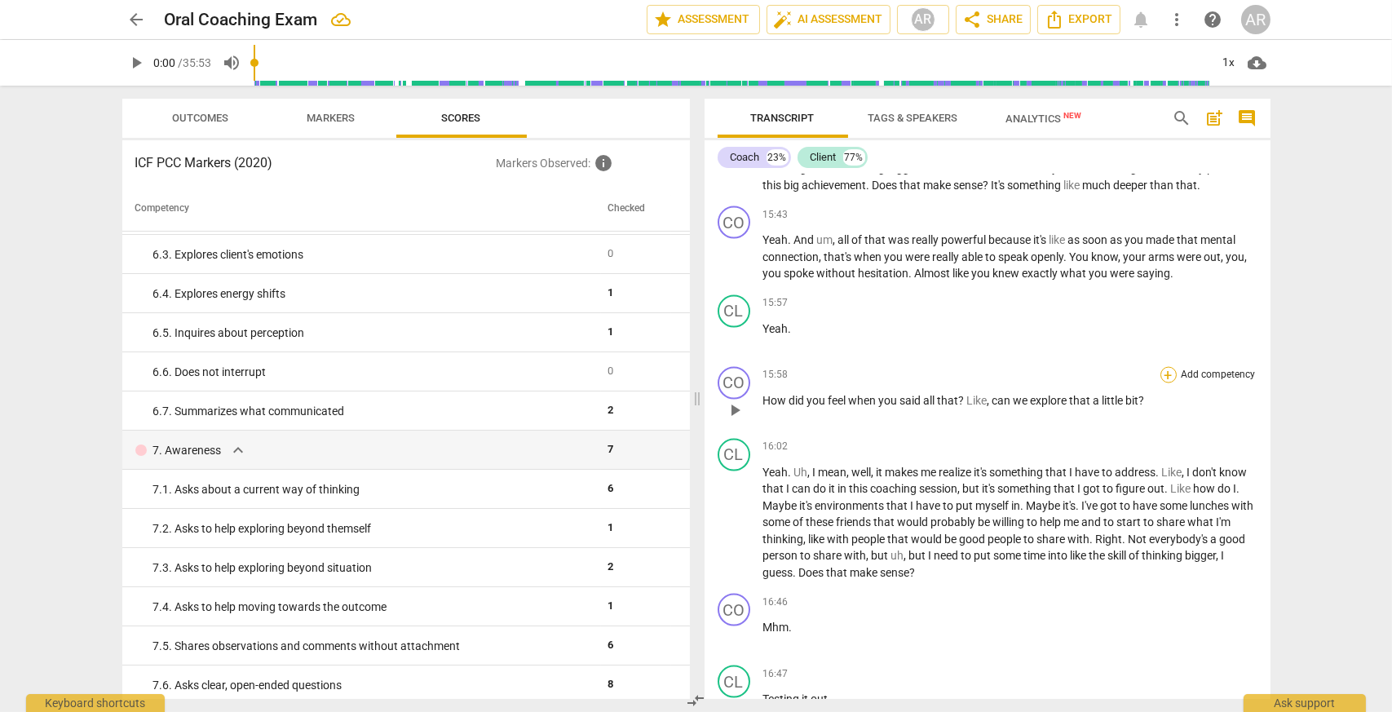
click at [1165, 375] on div "+" at bounding box center [1169, 375] width 16 height 16
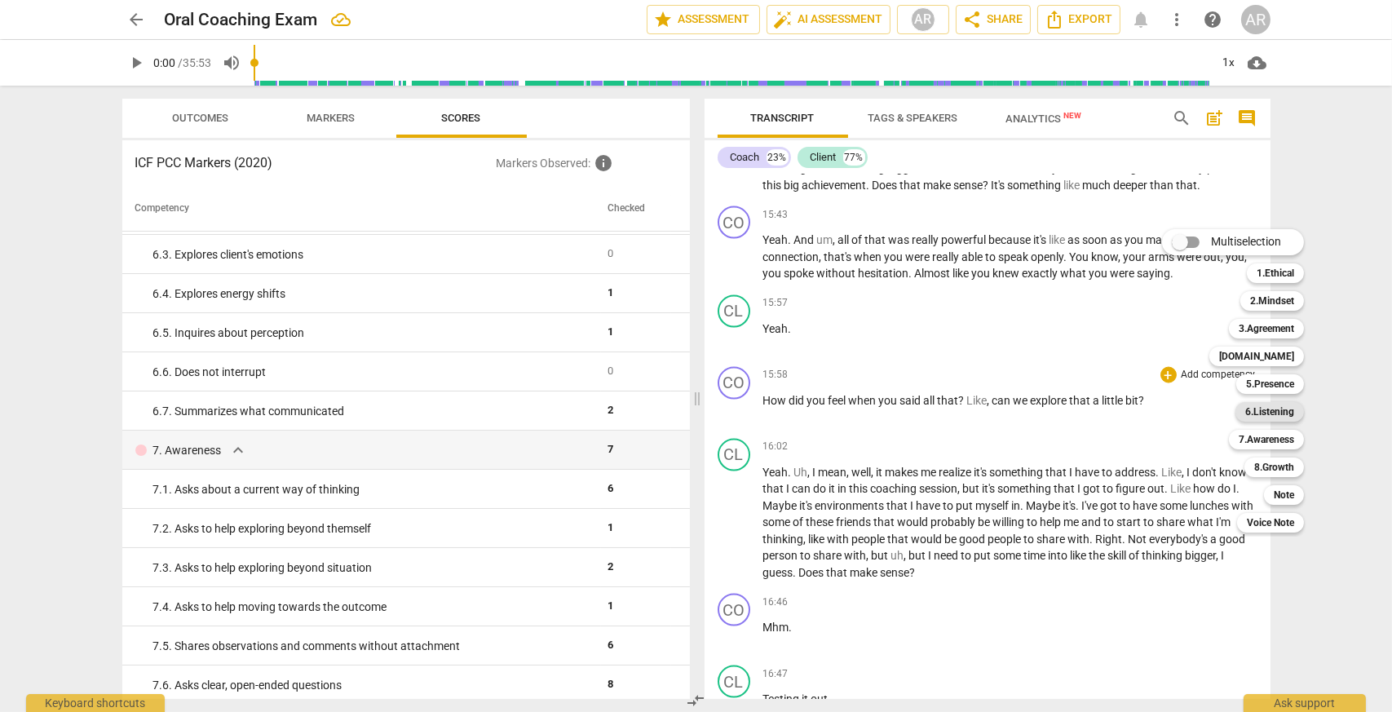
click at [1283, 406] on b "6.Listening" at bounding box center [1269, 412] width 49 height 20
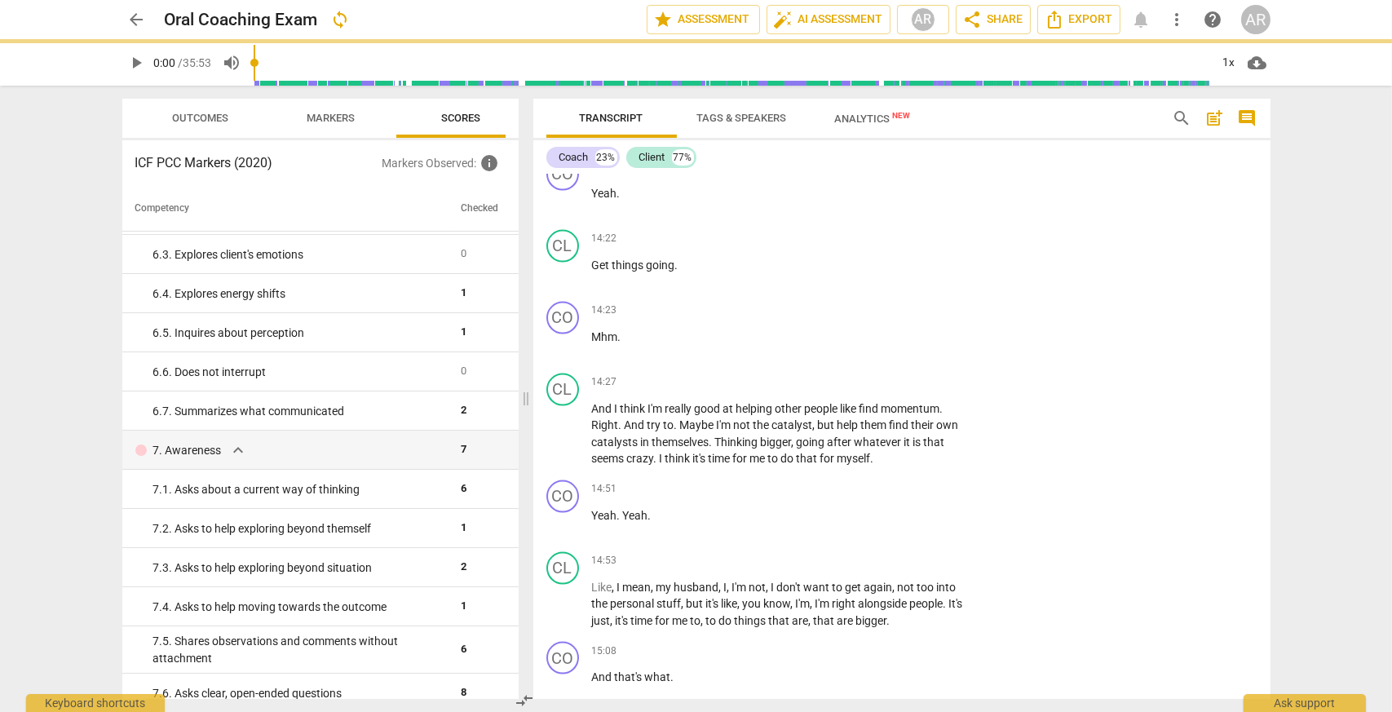
scroll to position [5950, 0]
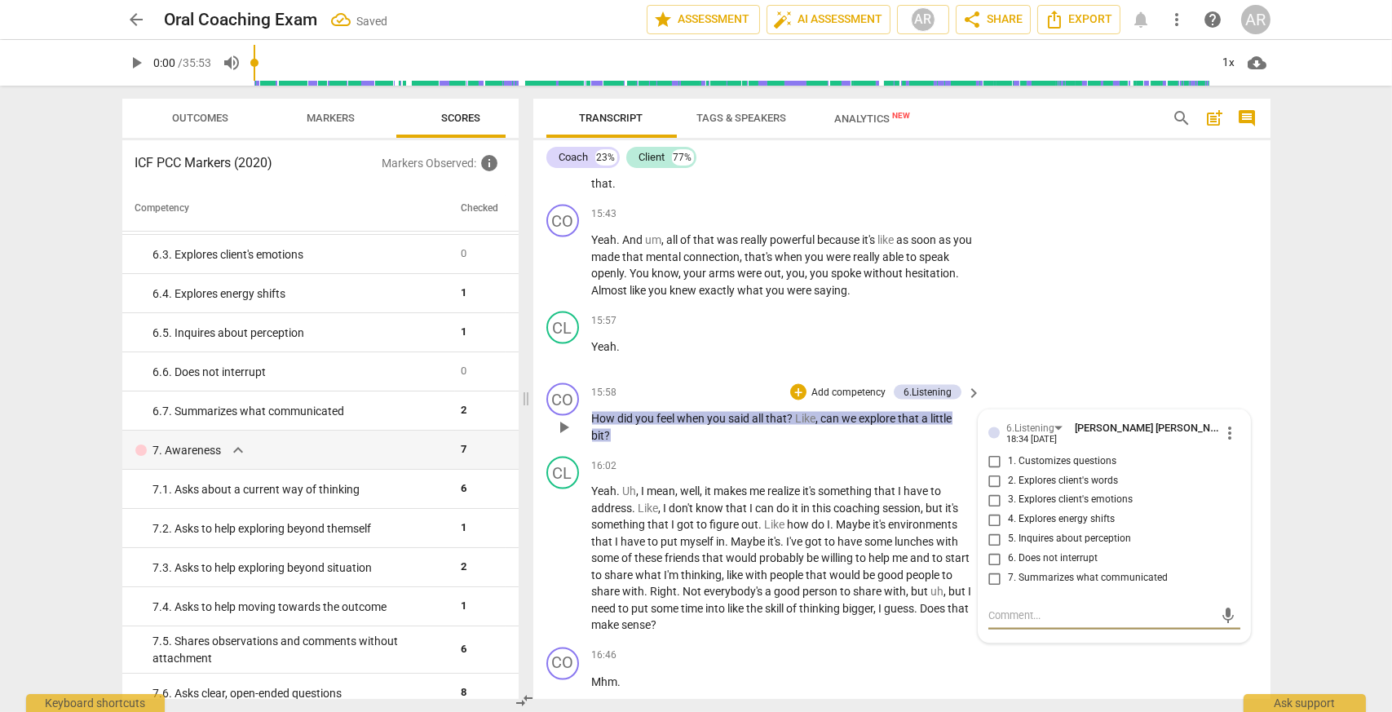
click at [992, 511] on input "3. Explores client's emotions" at bounding box center [995, 501] width 26 height 20
checkbox input "true"
click at [1064, 374] on div "CL play_arrow pause 15:57 + Add competency keyboard_arrow_right Yeah ." at bounding box center [901, 341] width 737 height 72
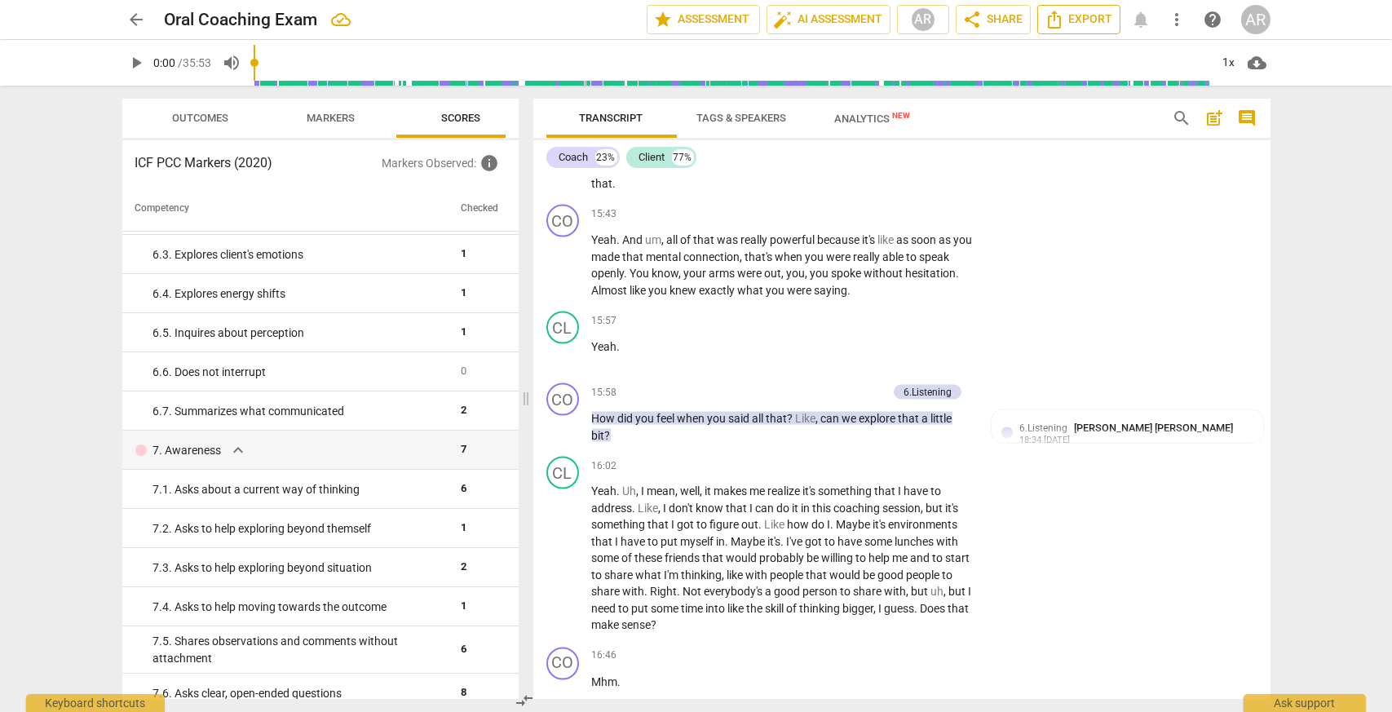
click at [1085, 24] on span "Export" at bounding box center [1079, 20] width 69 height 20
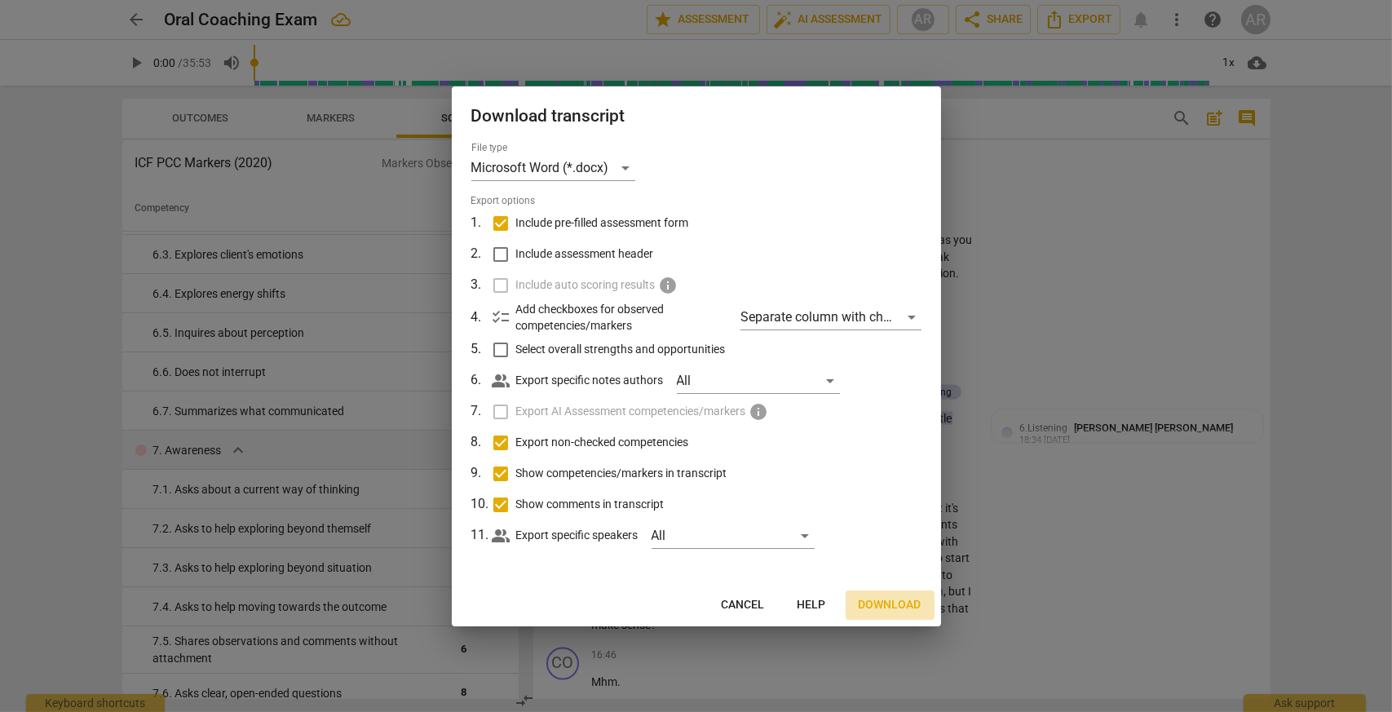
click at [887, 603] on span "Download" at bounding box center [890, 605] width 63 height 16
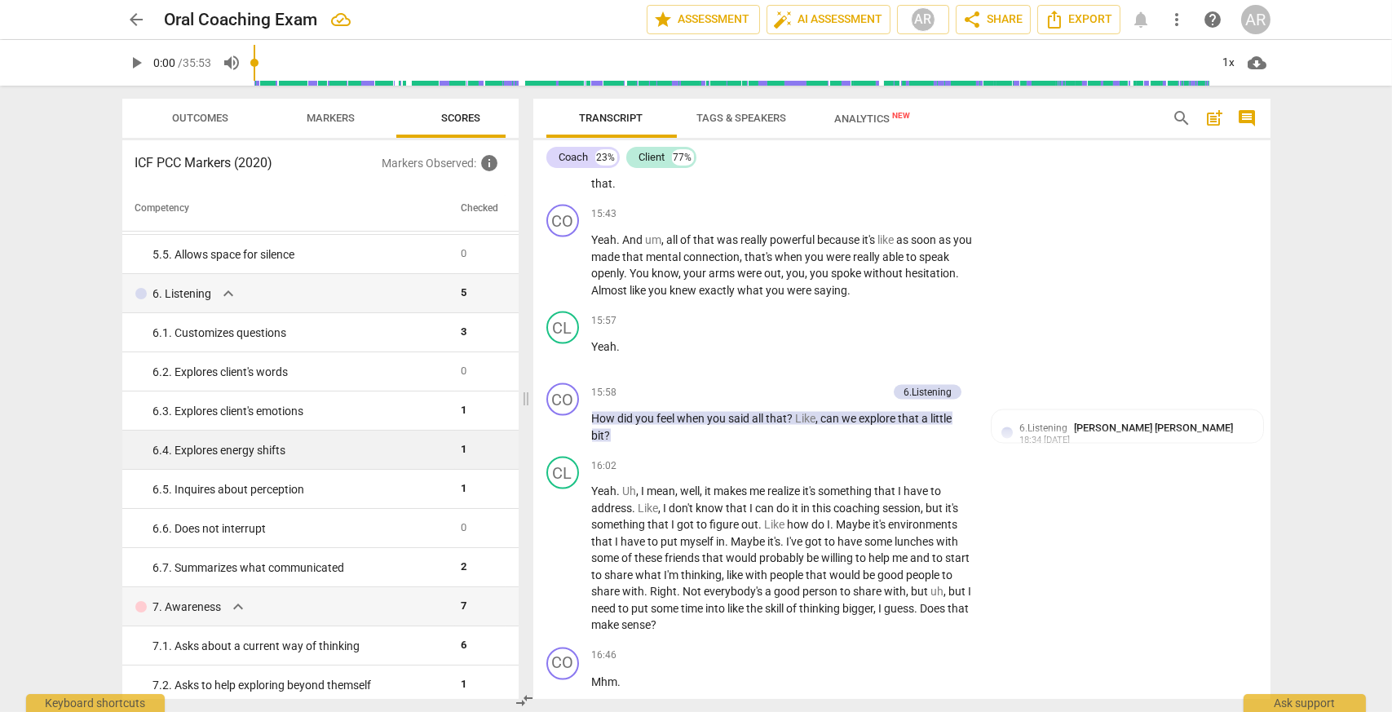
scroll to position [734, 0]
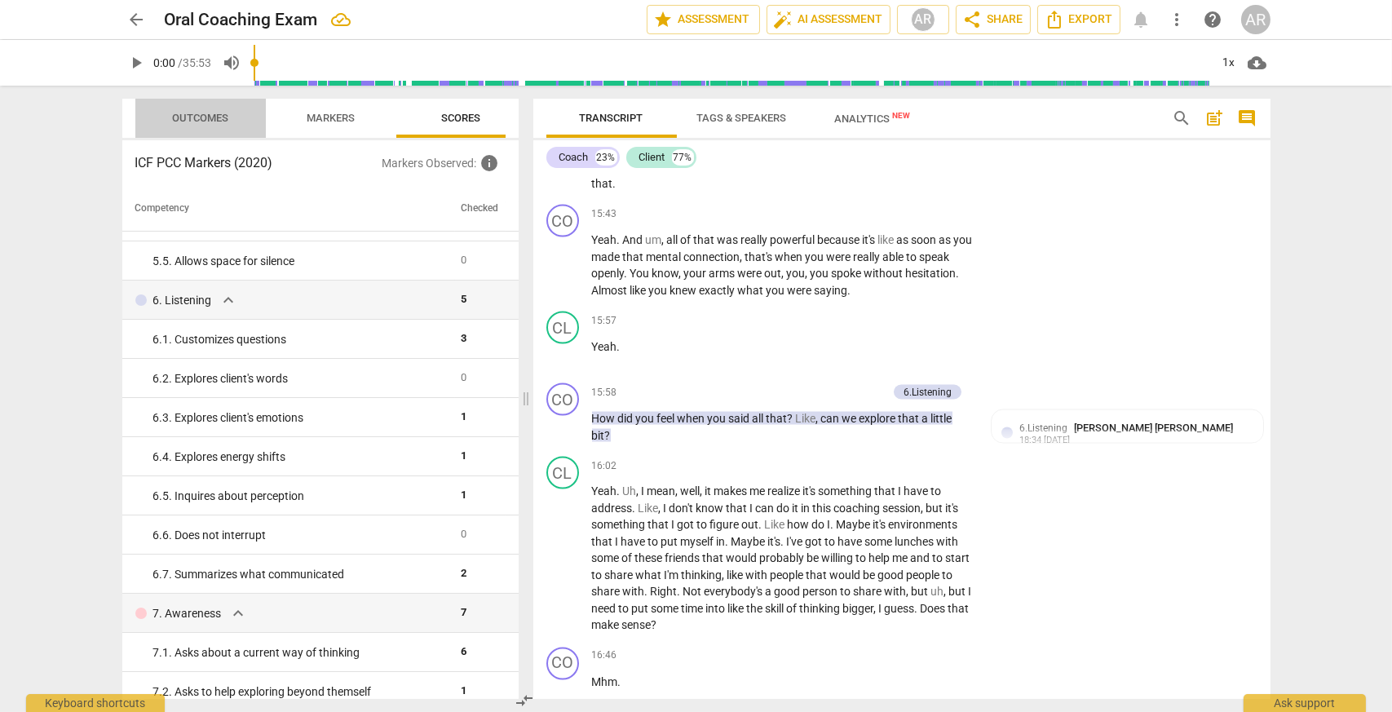
click at [164, 129] on span "Outcomes" at bounding box center [200, 119] width 95 height 22
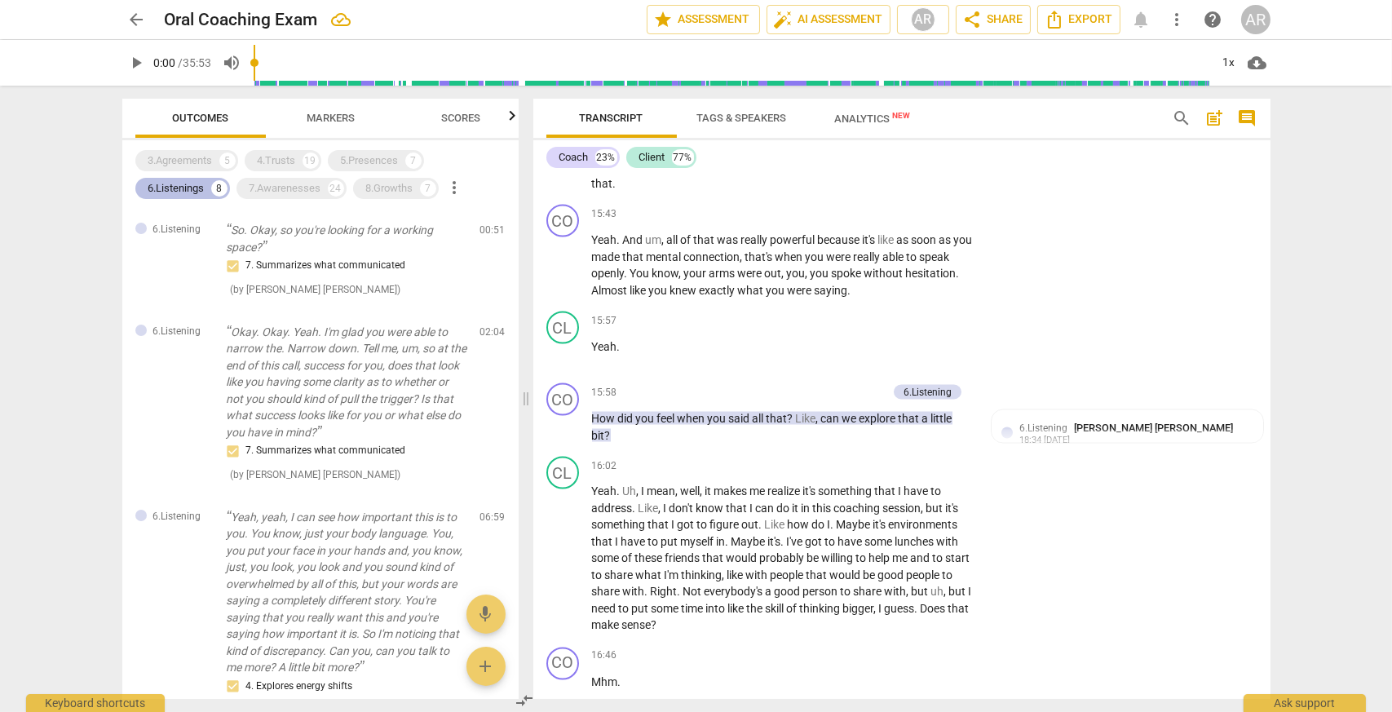
click at [219, 190] on div "8" at bounding box center [219, 188] width 16 height 16
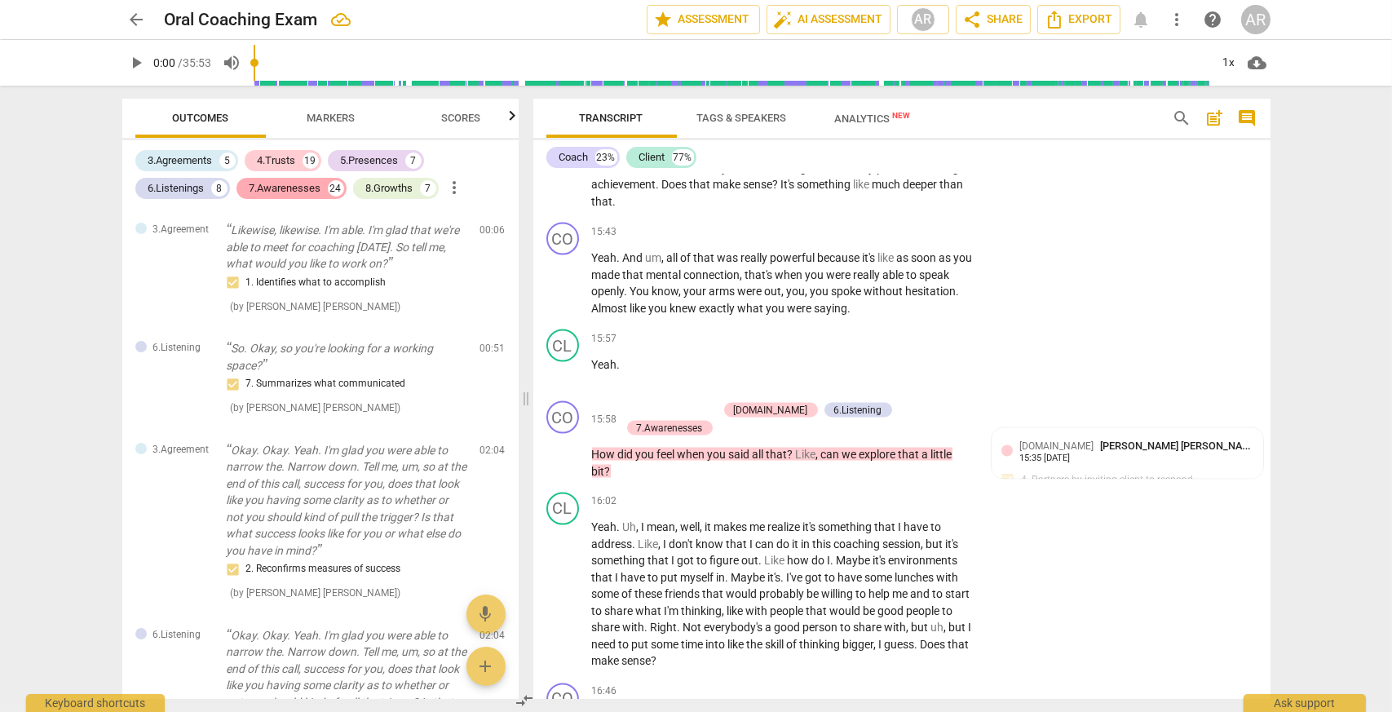
click at [316, 193] on div "7.Awarenesses" at bounding box center [286, 188] width 72 height 16
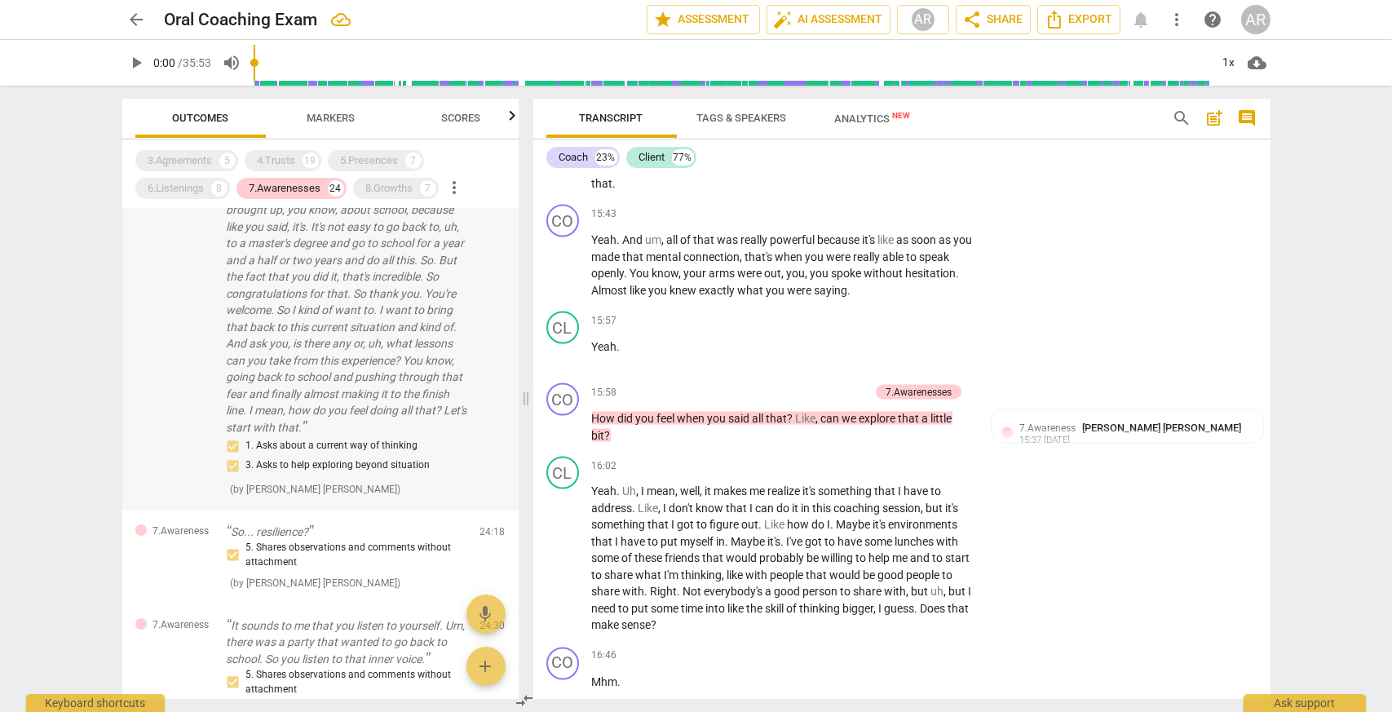
scroll to position [326, 0]
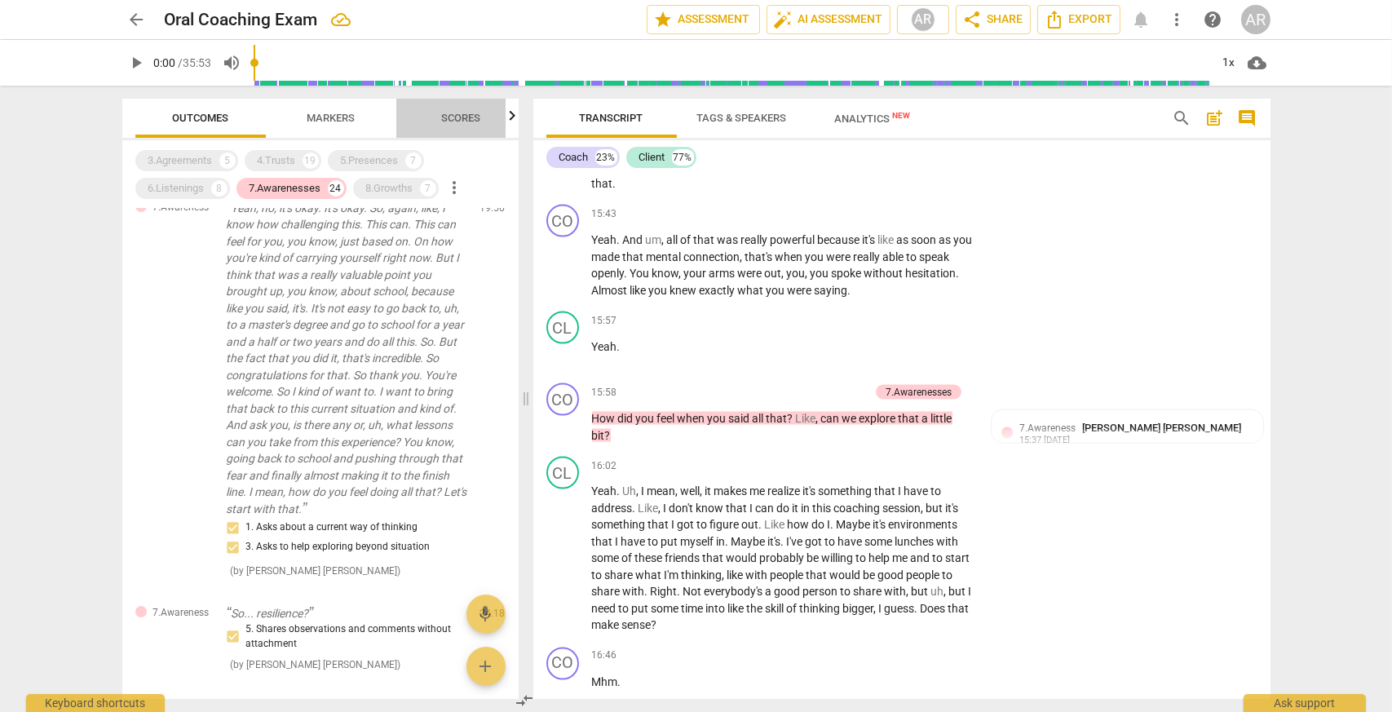
click at [457, 100] on button "Scores" at bounding box center [461, 118] width 130 height 39
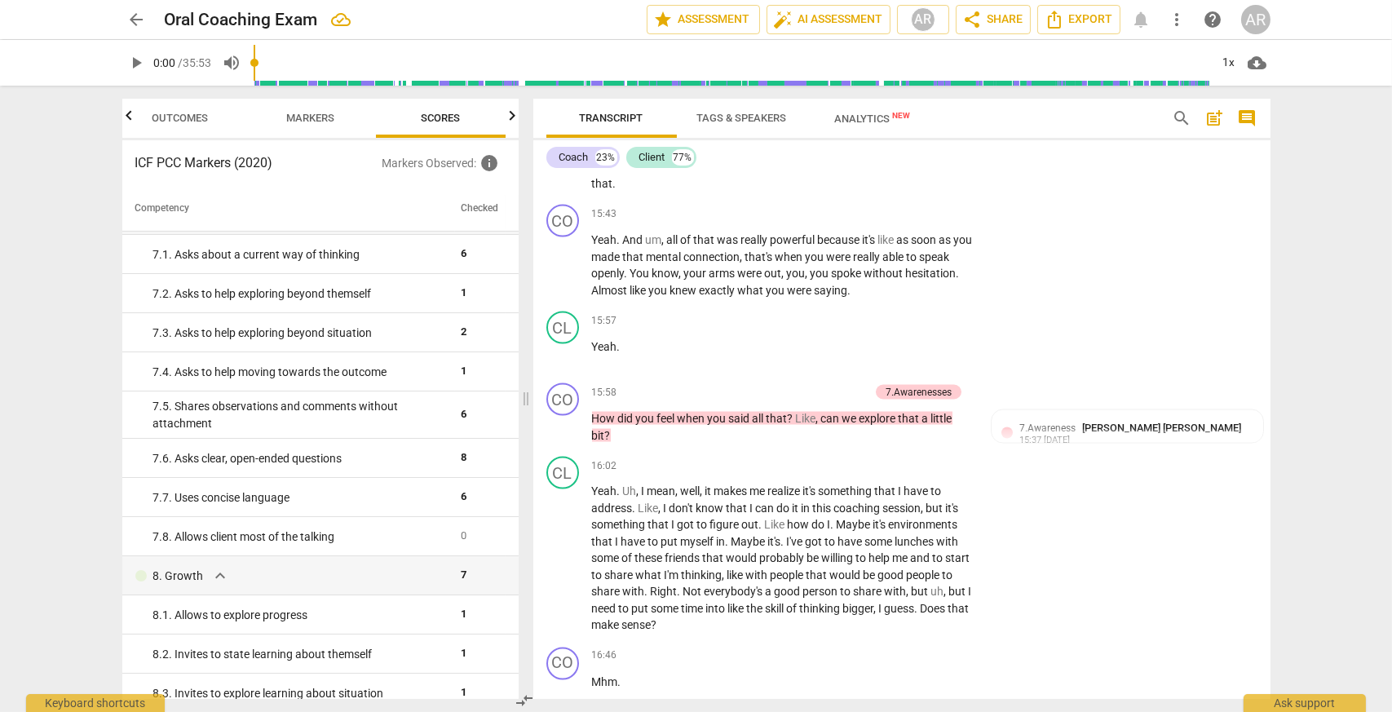
scroll to position [1142, 0]
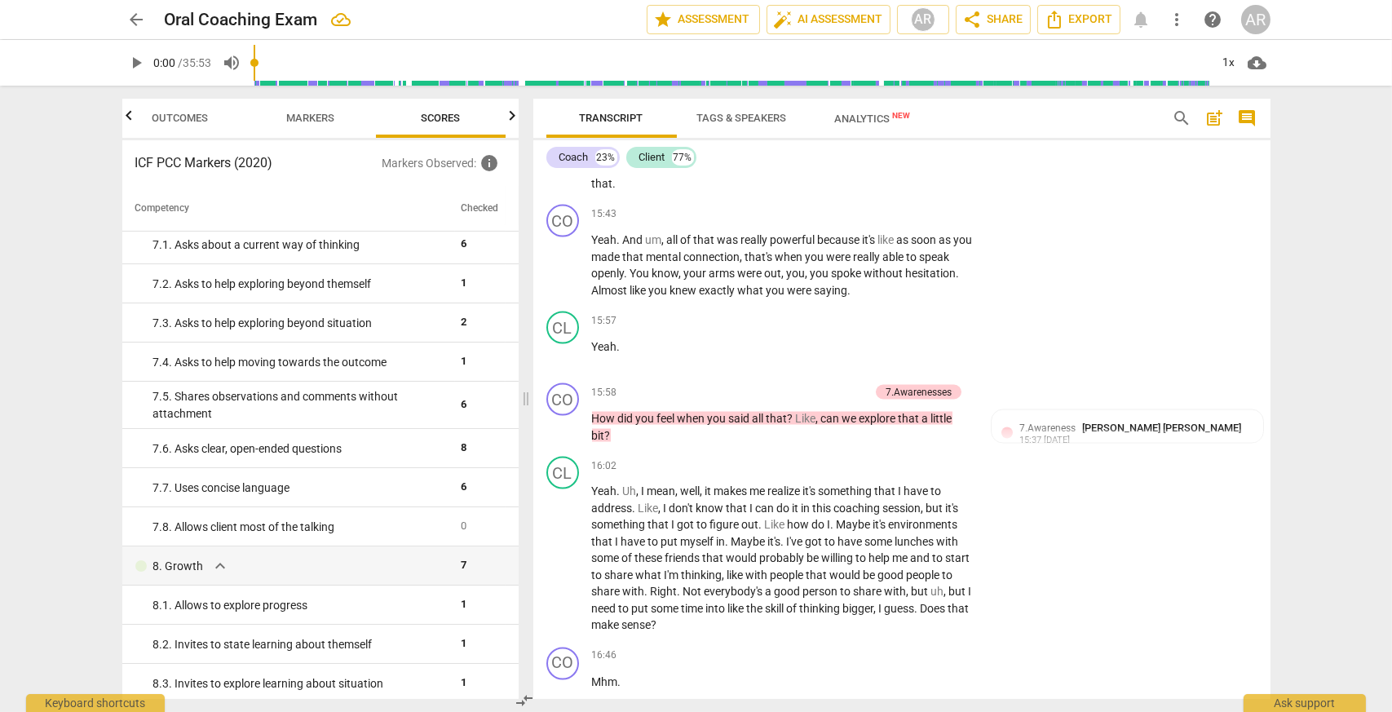
click at [205, 117] on span "Outcomes" at bounding box center [180, 118] width 56 height 12
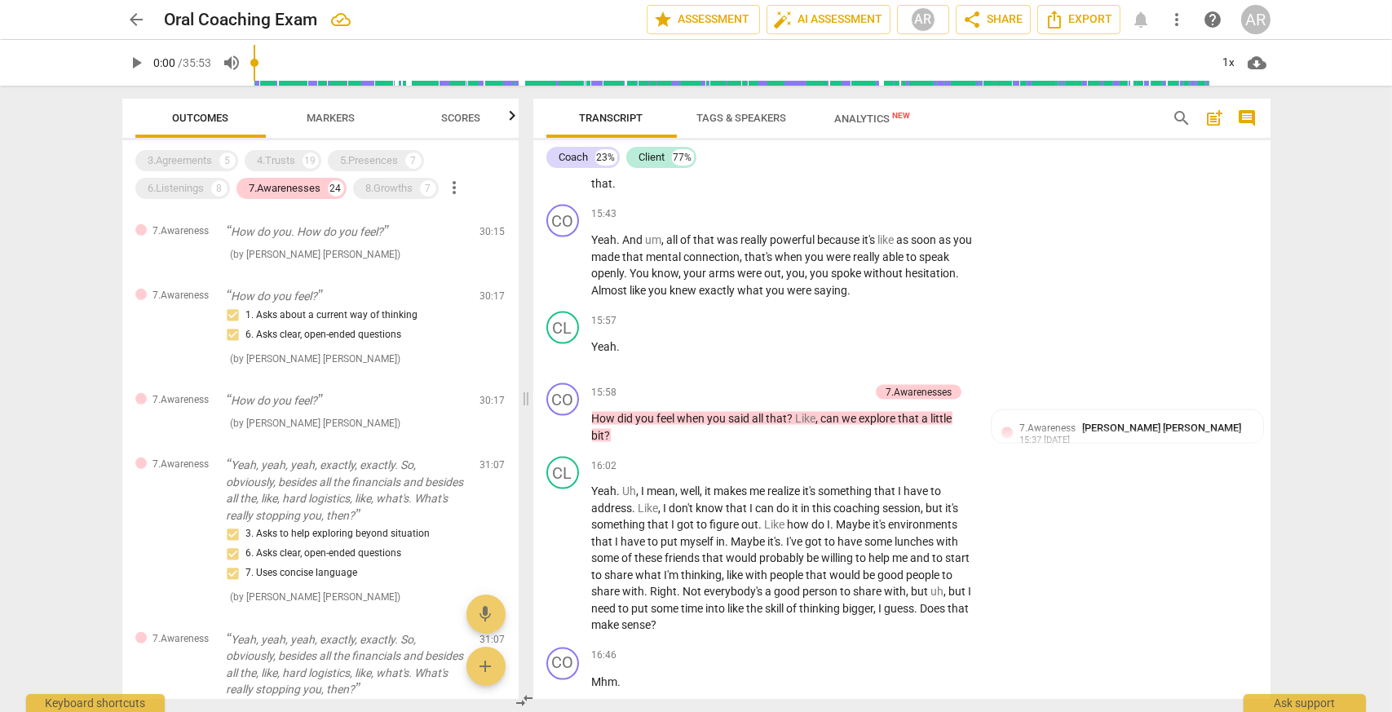
scroll to position [1876, 0]
